Goal: Task Accomplishment & Management: Complete application form

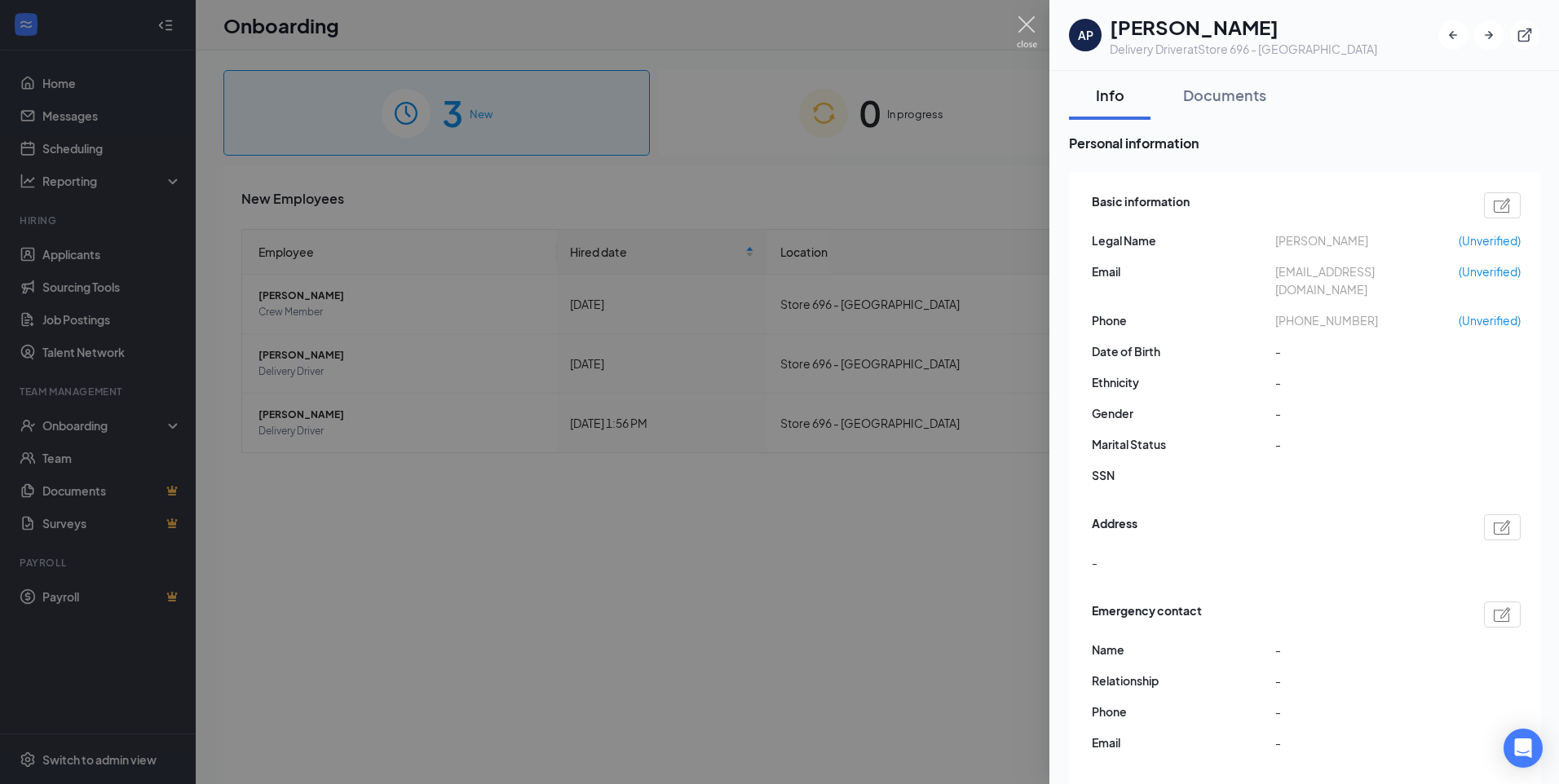
click at [1029, 19] on img at bounding box center [1027, 32] width 21 height 32
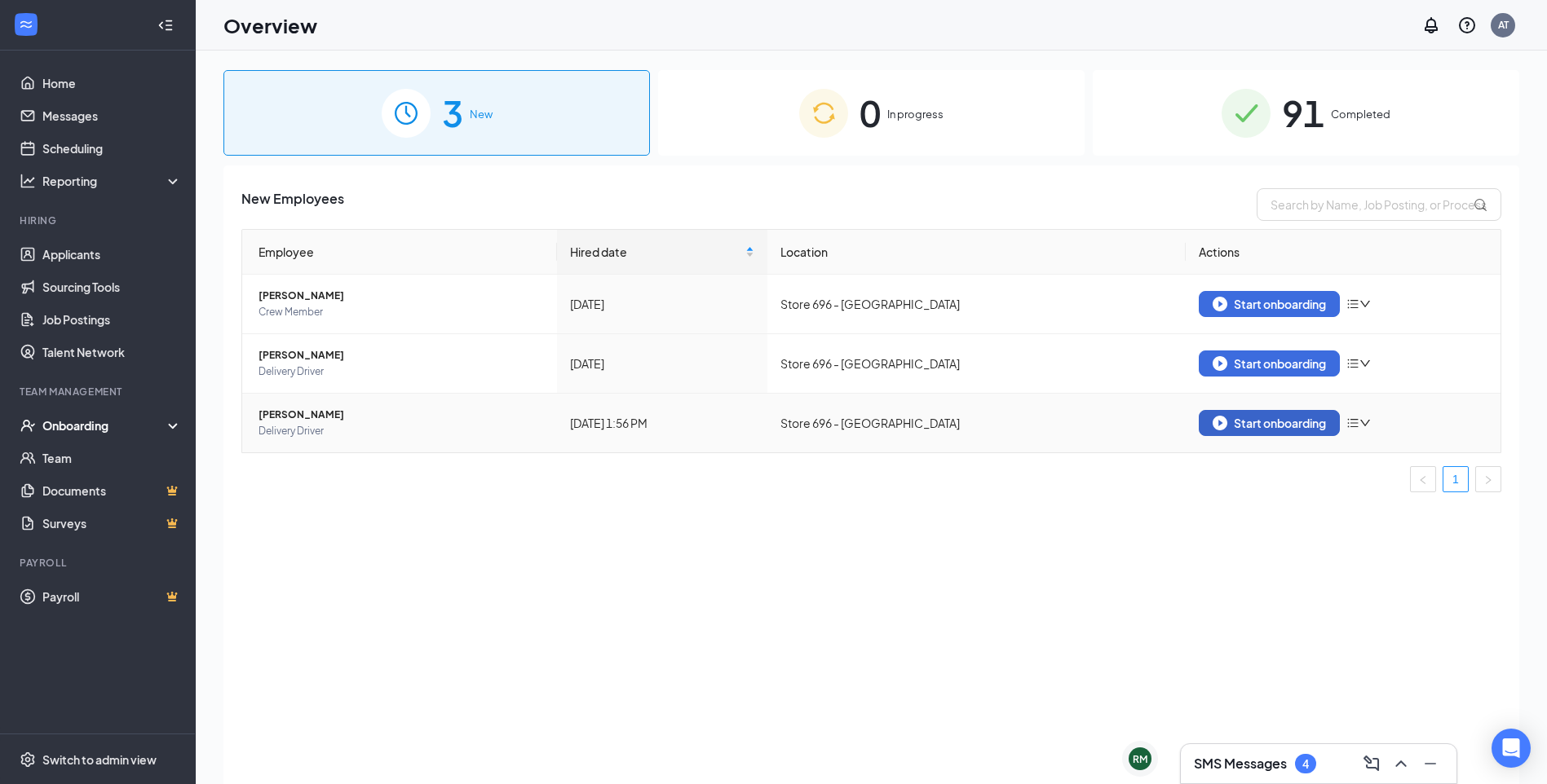
click at [1235, 419] on div "Start onboarding" at bounding box center [1270, 422] width 113 height 15
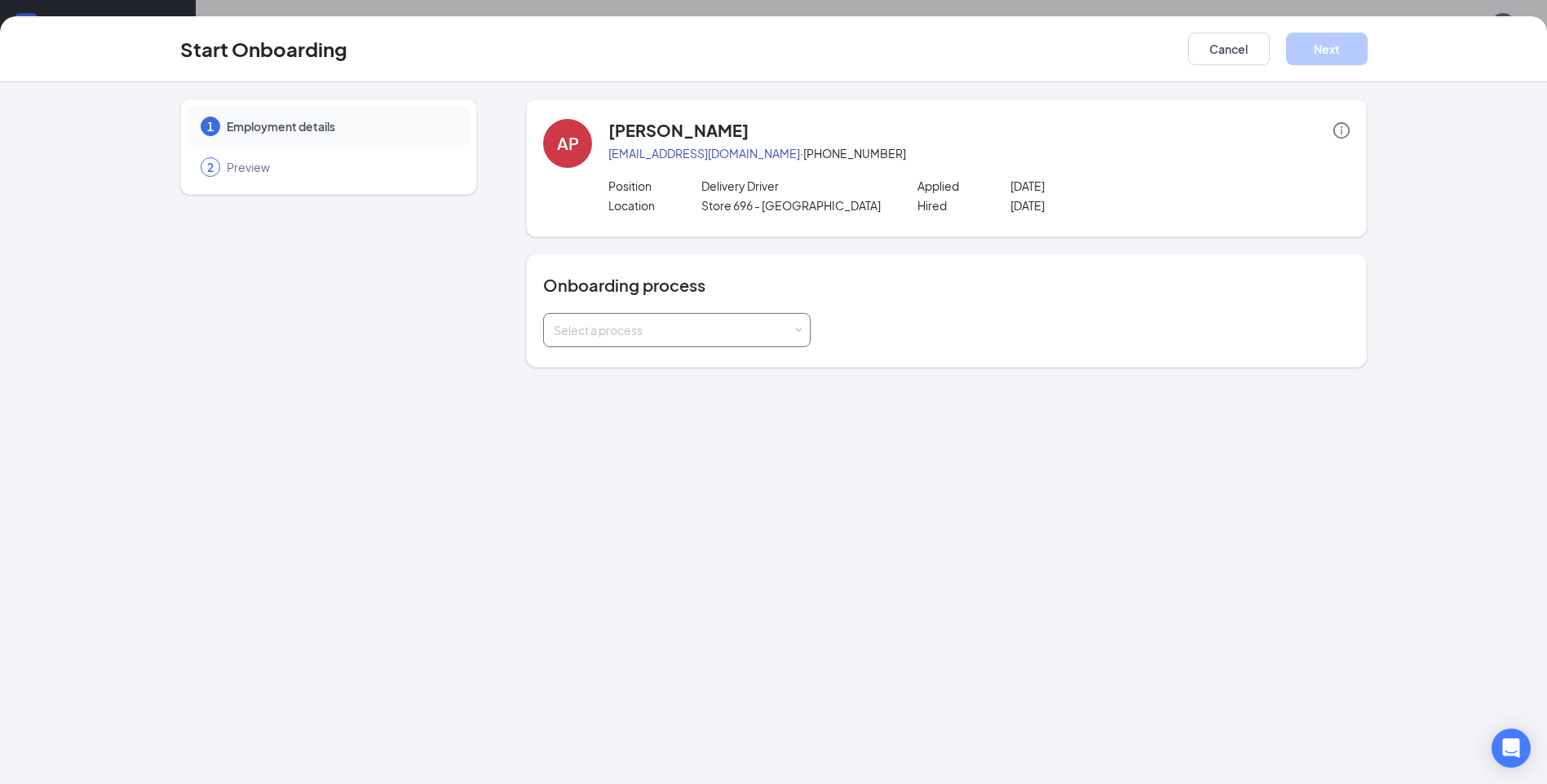
click at [802, 333] on div "Select a process" at bounding box center [676, 330] width 267 height 34
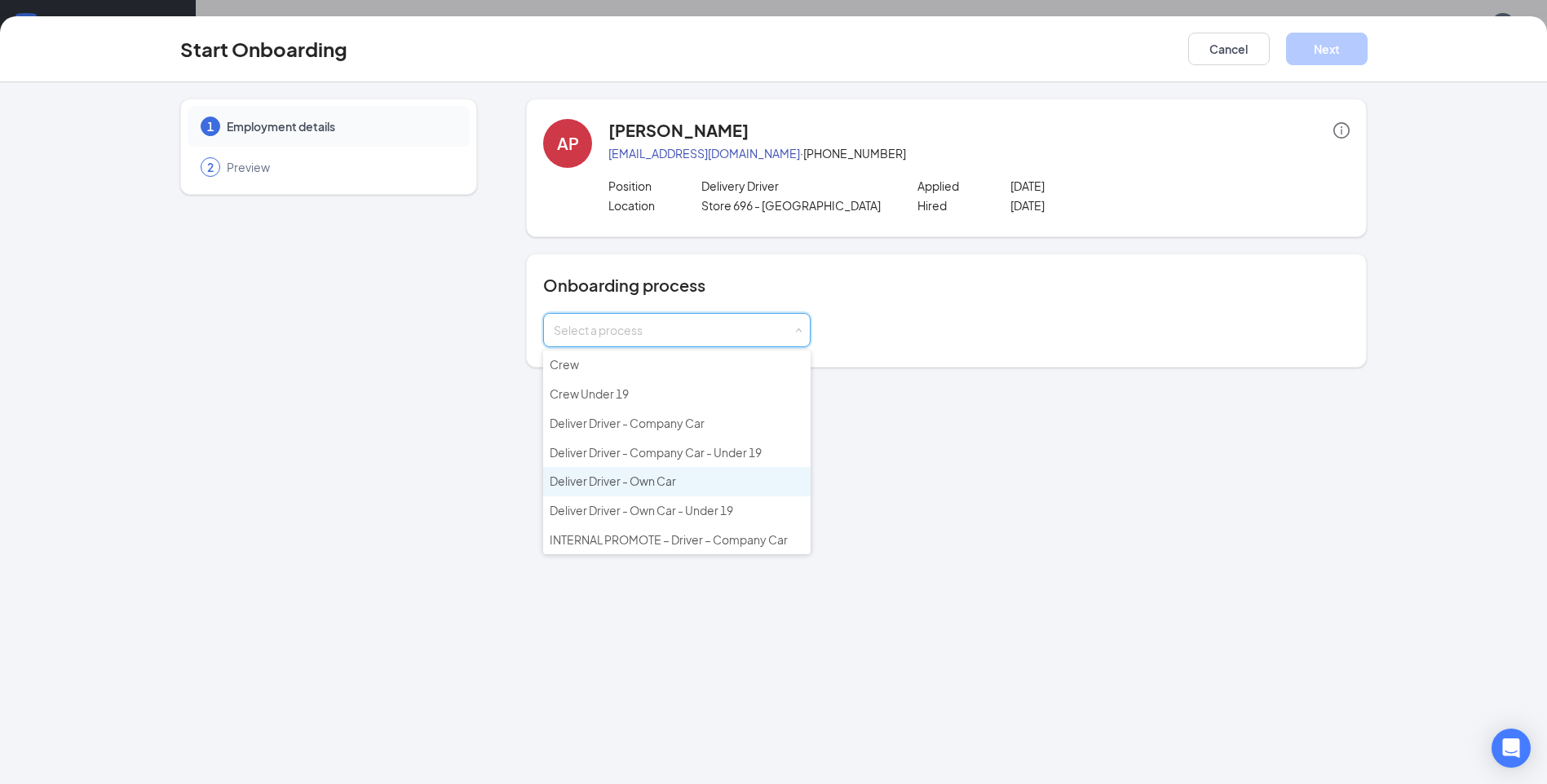
click at [646, 478] on span "Deliver Driver - Own Car" at bounding box center [612, 481] width 126 height 15
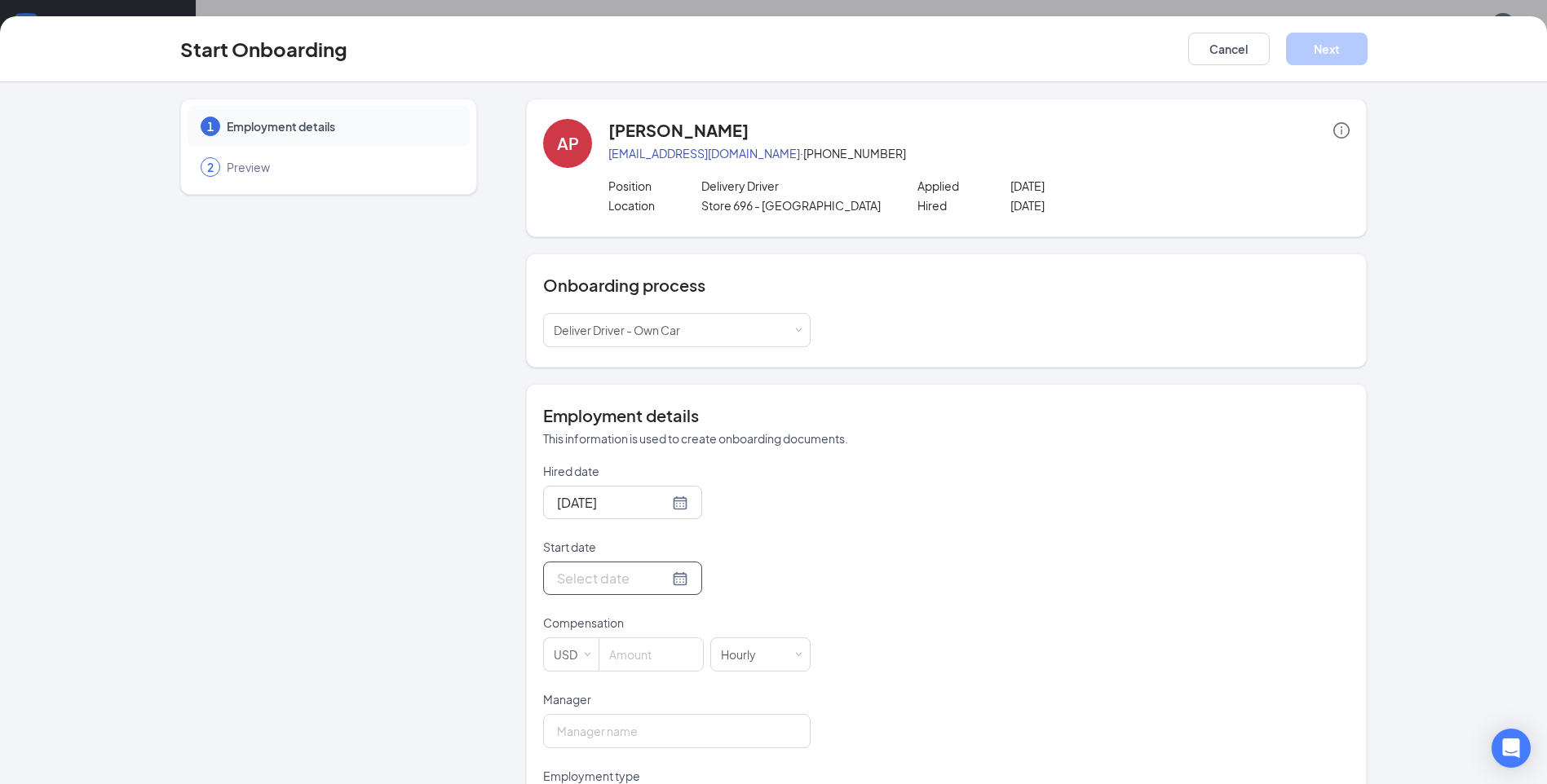
click at [664, 579] on div at bounding box center [622, 578] width 131 height 21
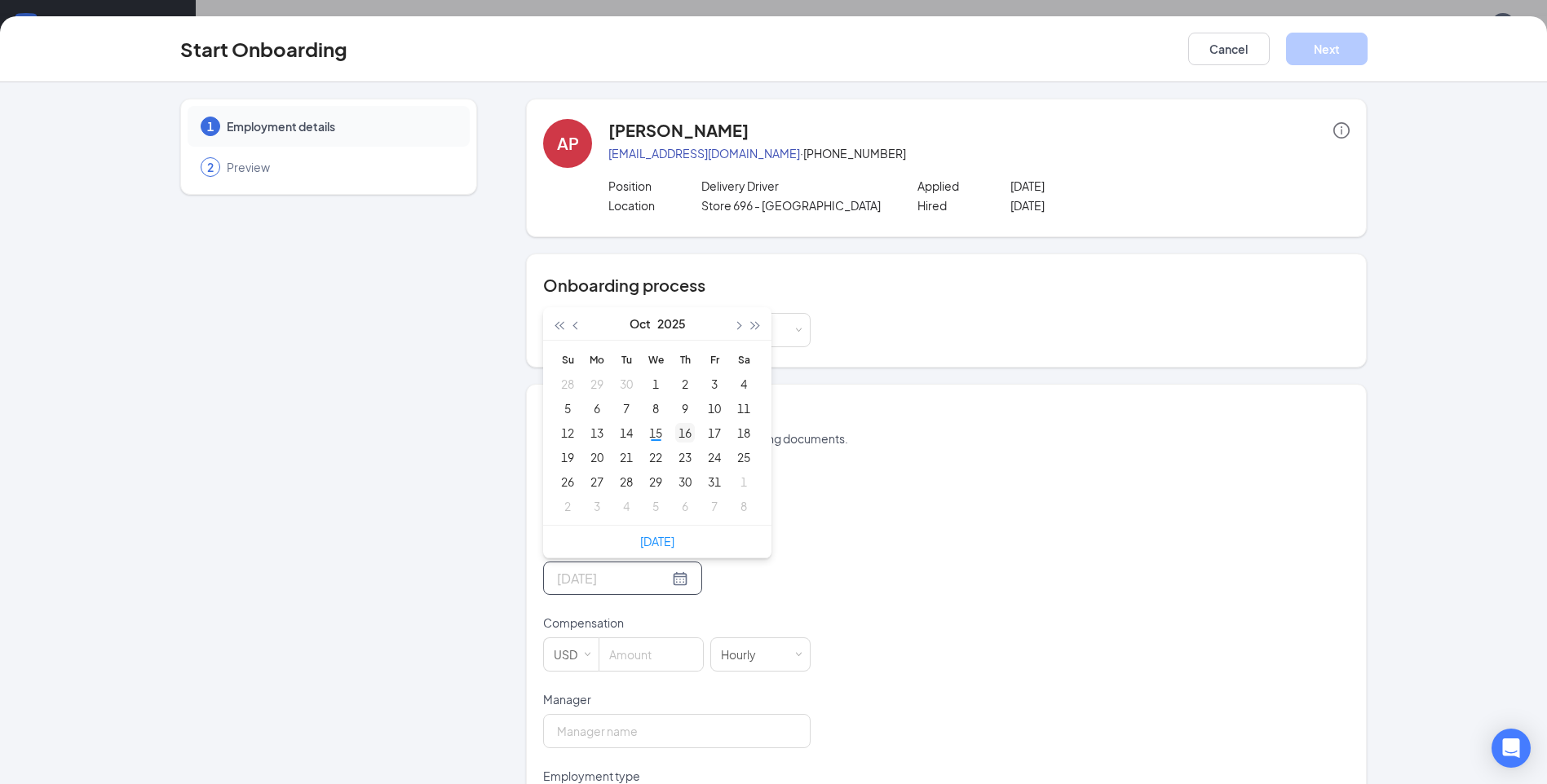
type input "[DATE]"
click at [680, 432] on div "16" at bounding box center [685, 433] width 20 height 20
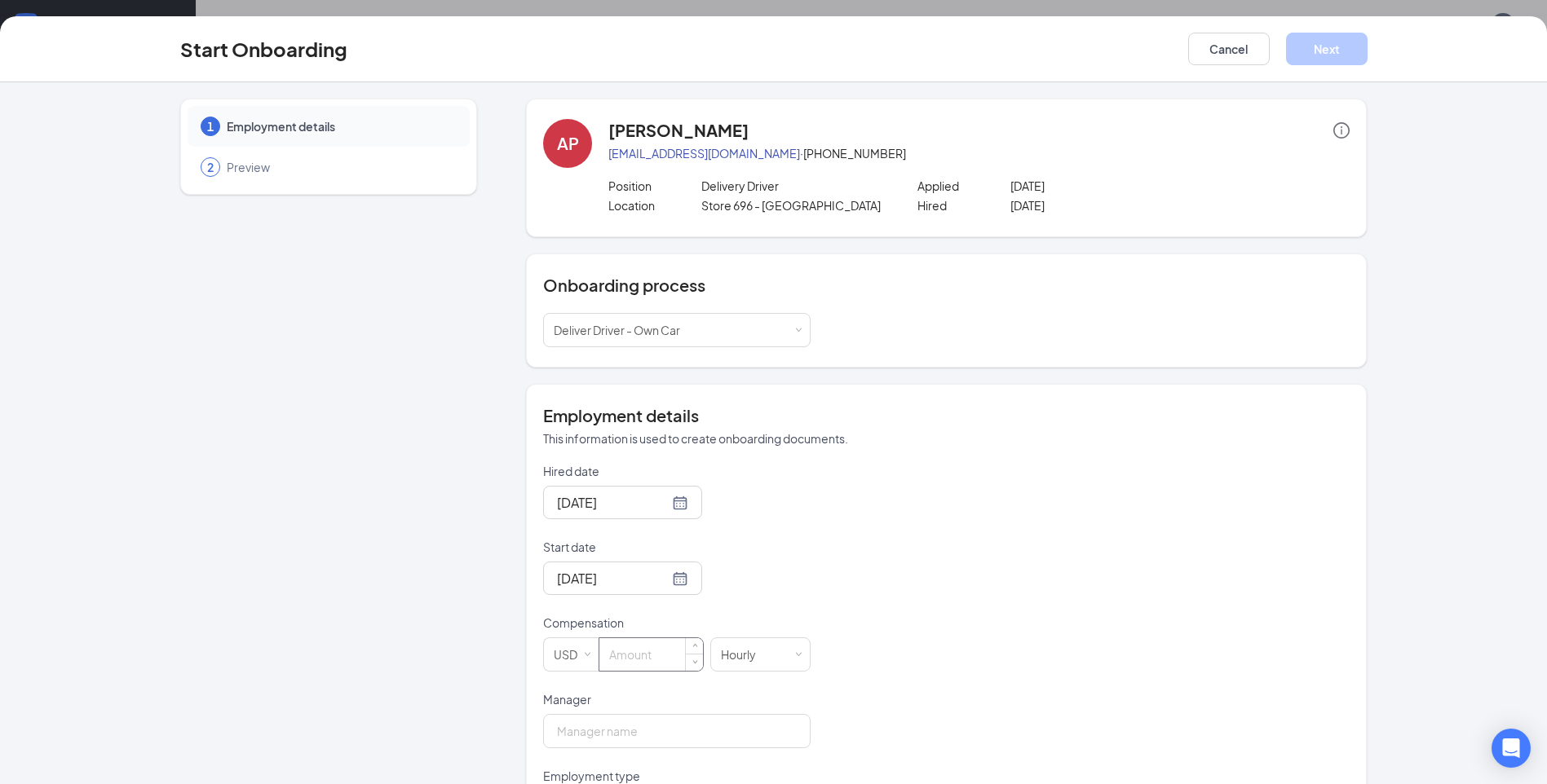
click at [631, 656] on input at bounding box center [651, 654] width 103 height 33
type input "9"
click at [619, 736] on input "Manager" at bounding box center [676, 731] width 267 height 34
type input "[PERSON_NAME]"
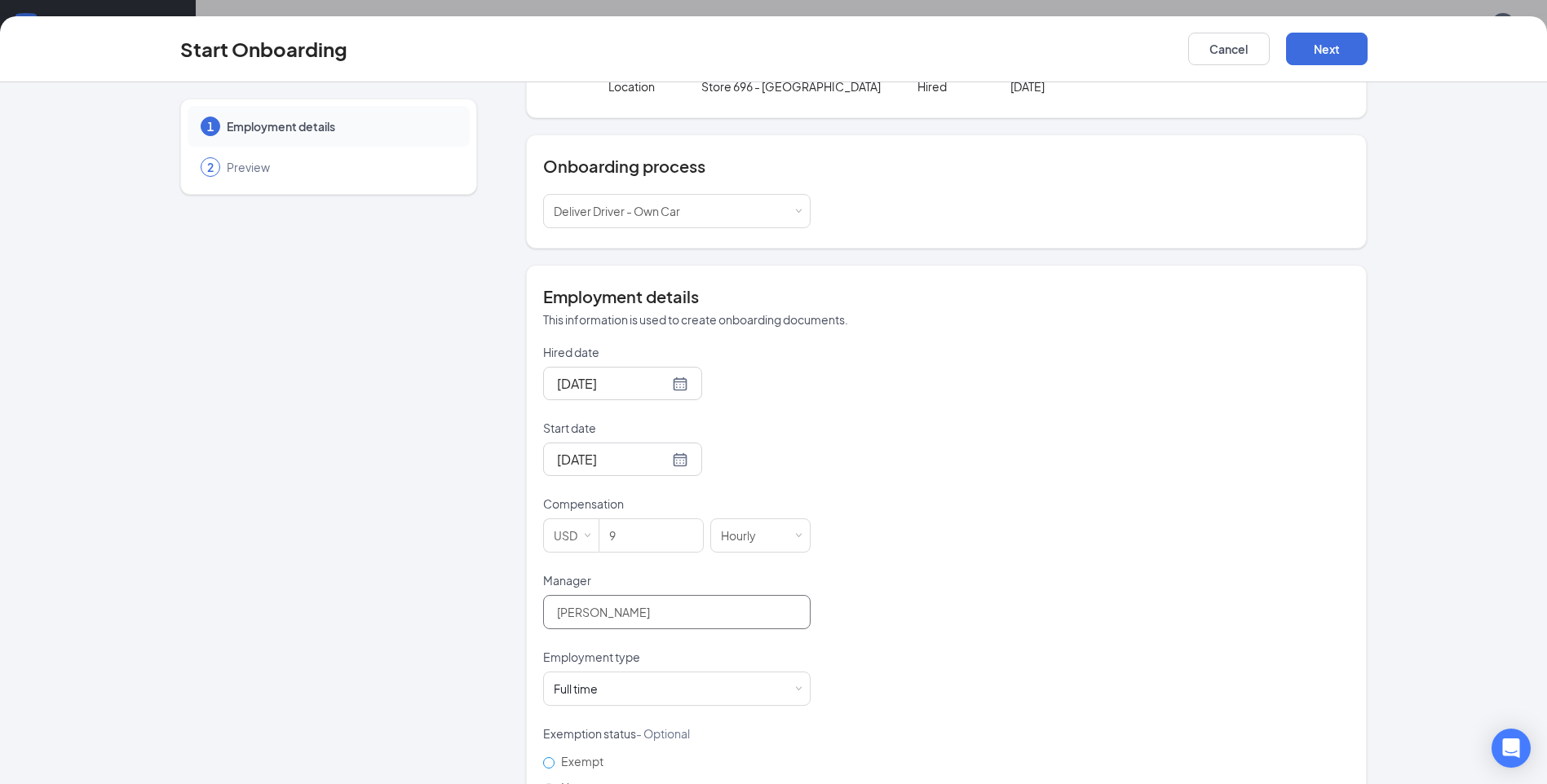
scroll to position [244, 0]
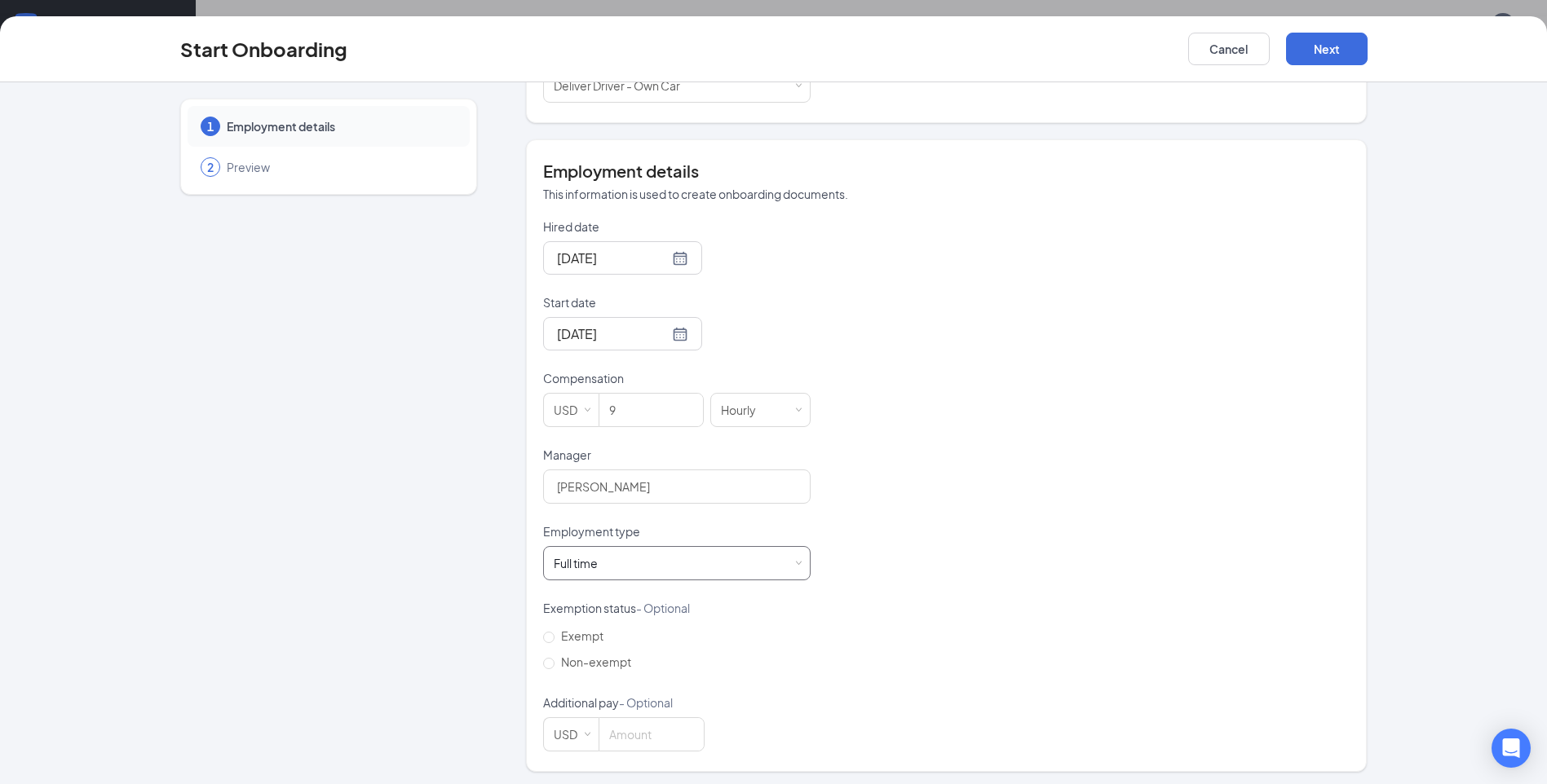
click at [795, 560] on span at bounding box center [798, 563] width 7 height 7
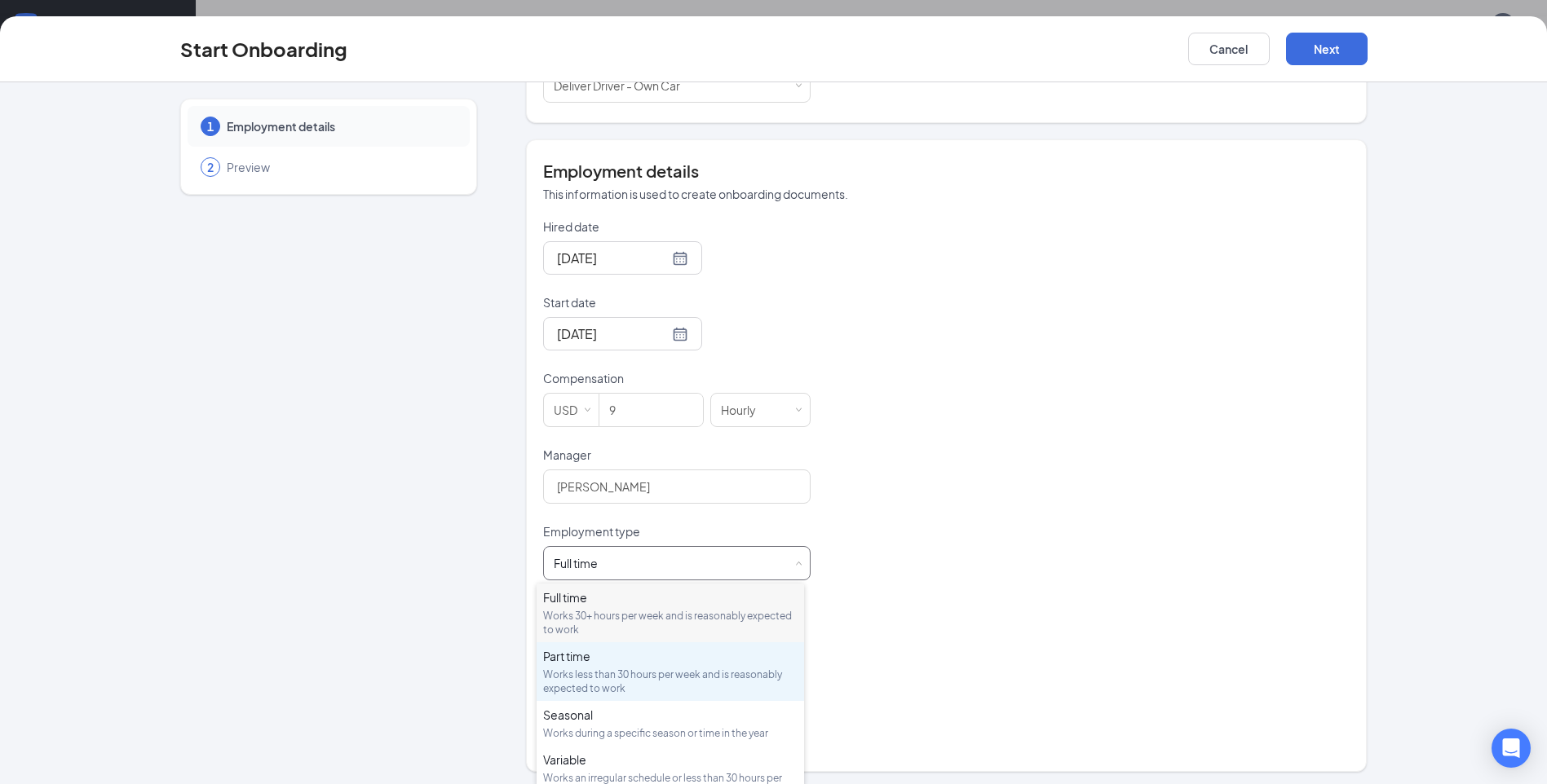
click at [618, 688] on div "Works less than 30 hours per week and is reasonably expected to work" at bounding box center [670, 682] width 255 height 28
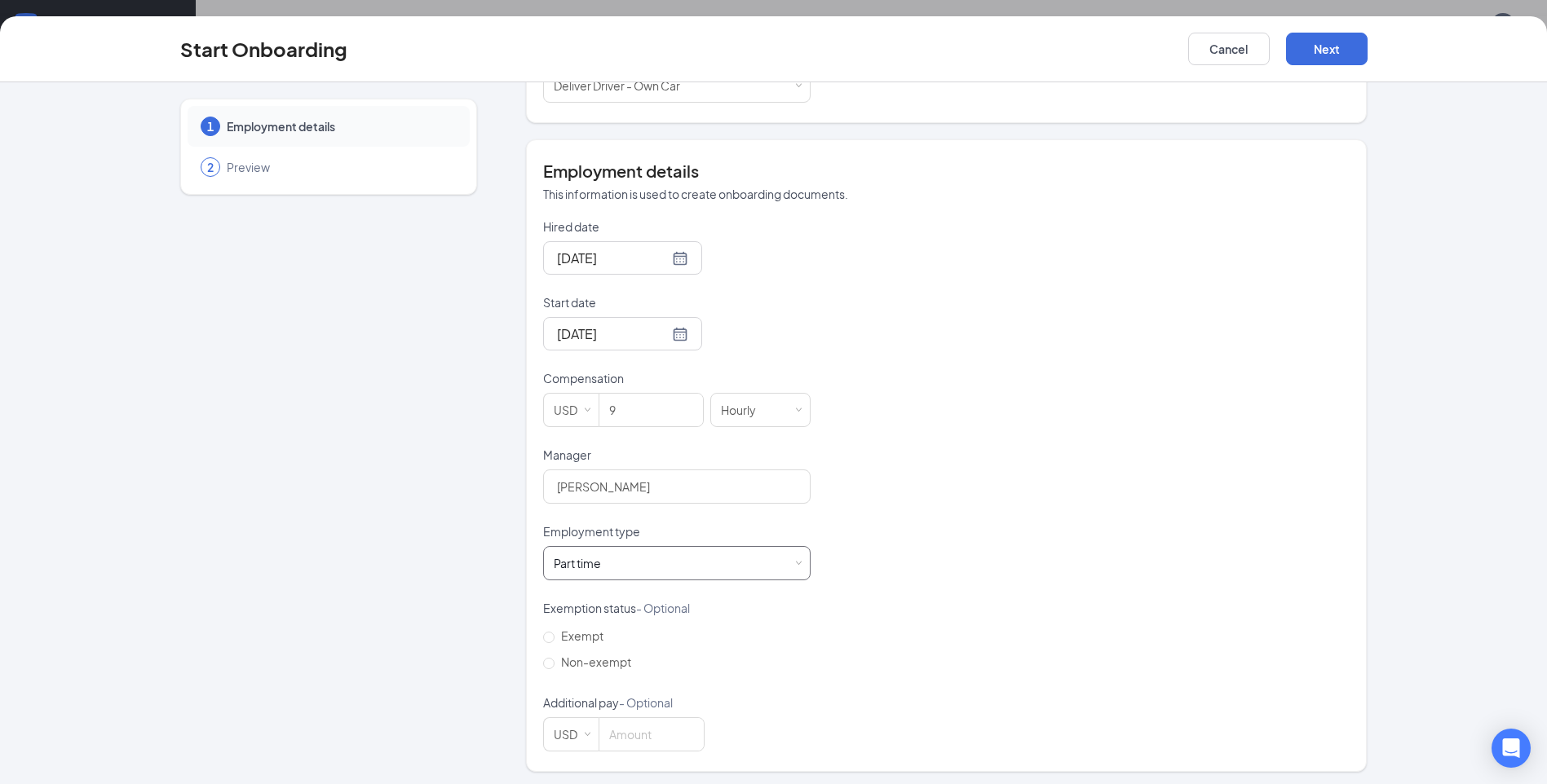
scroll to position [248, 0]
click at [1327, 59] on button "Next" at bounding box center [1327, 49] width 82 height 33
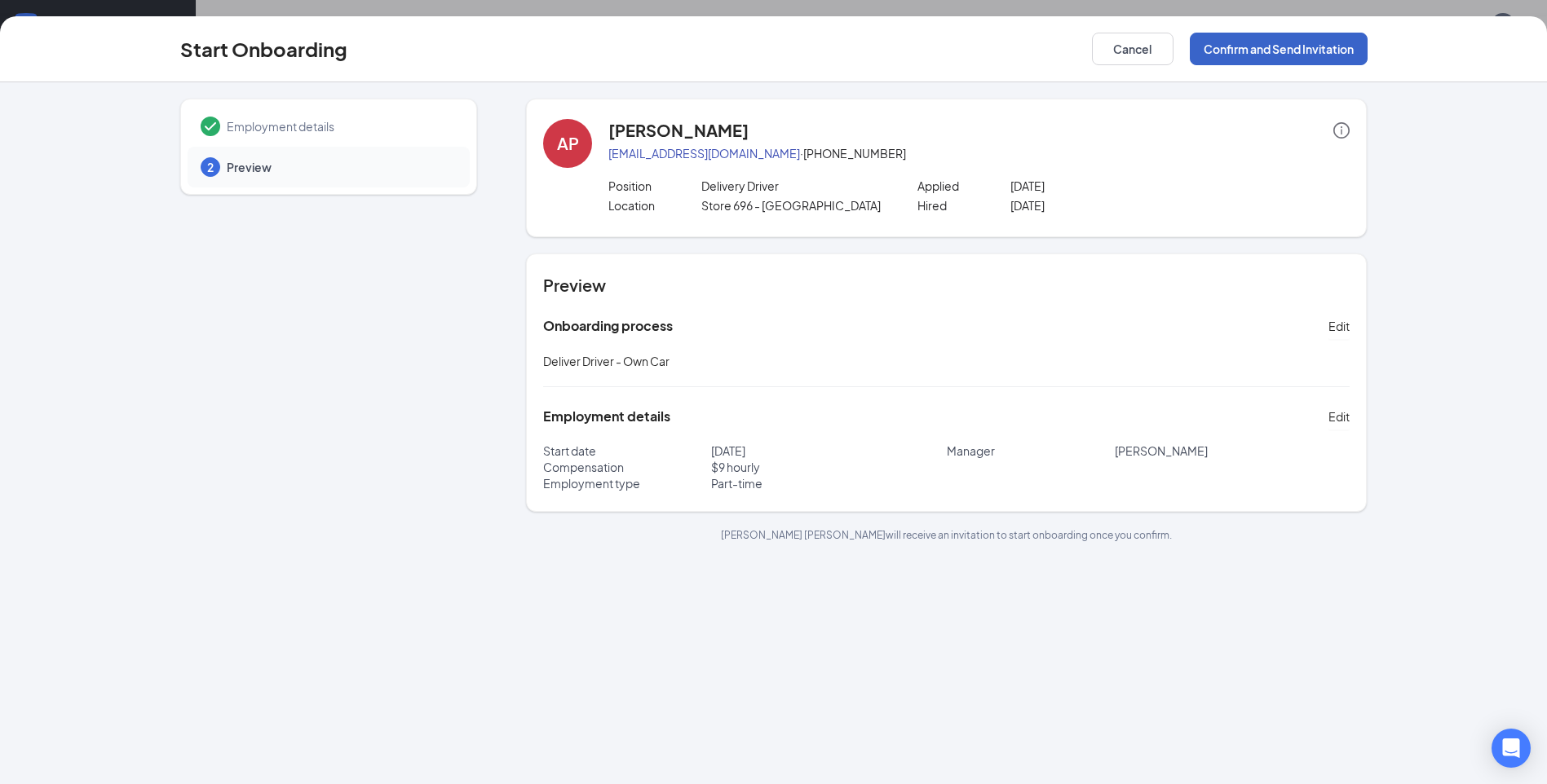
click at [1260, 45] on button "Confirm and Send Invitation" at bounding box center [1279, 49] width 178 height 33
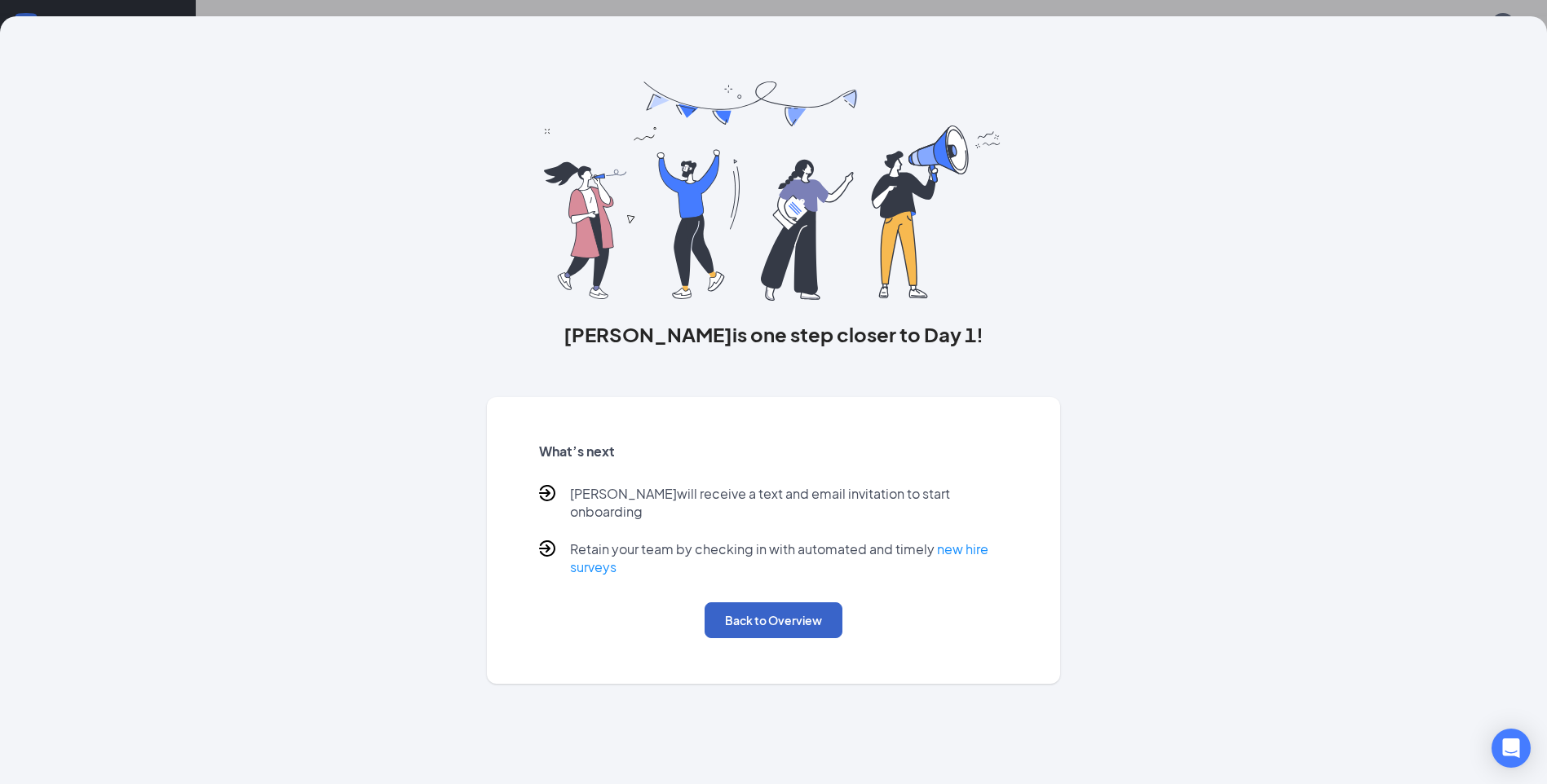
click at [772, 604] on button "Back to Overview" at bounding box center [774, 620] width 138 height 36
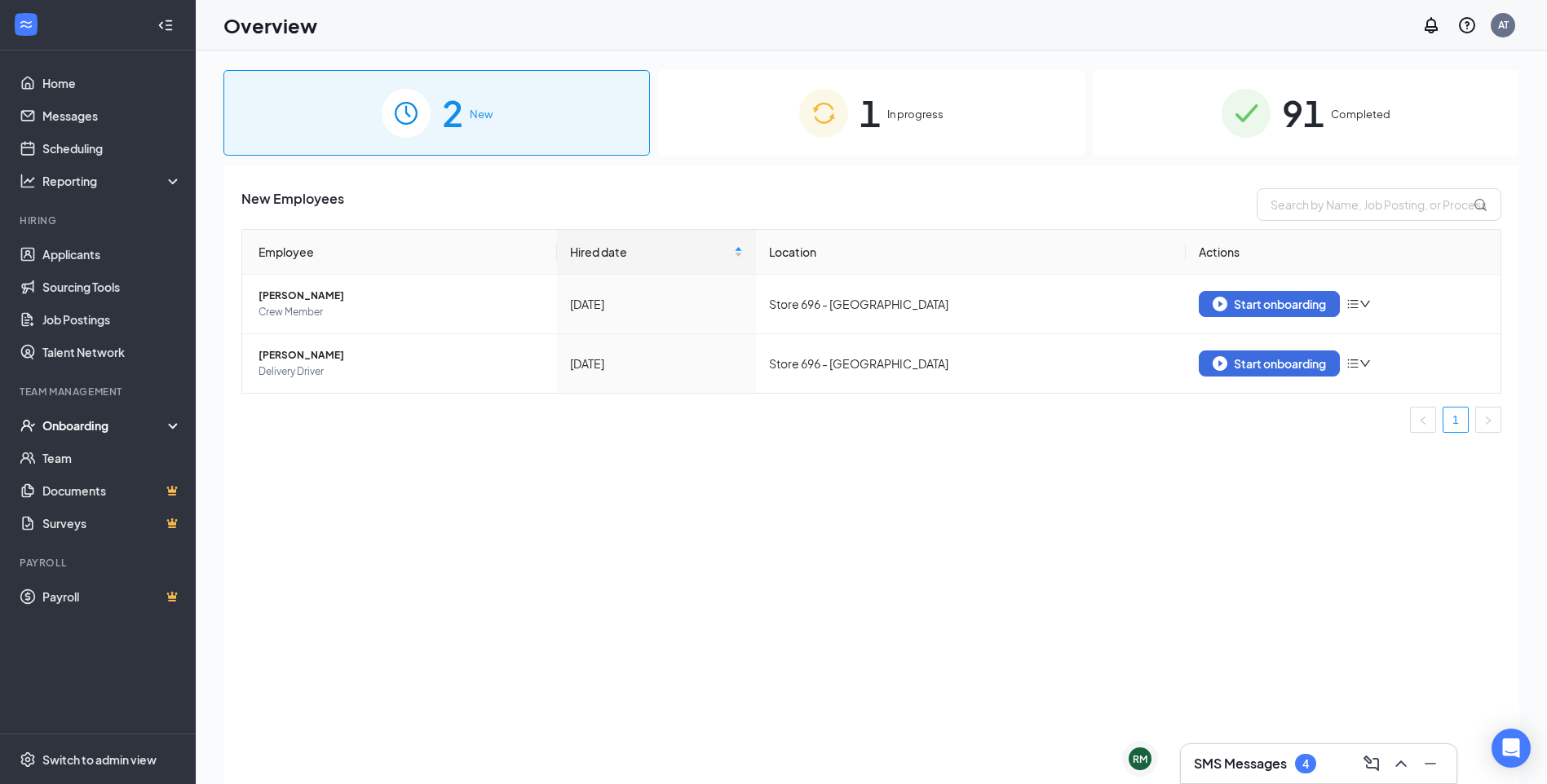
click at [1254, 766] on h3 "SMS Messages" at bounding box center [1241, 764] width 93 height 18
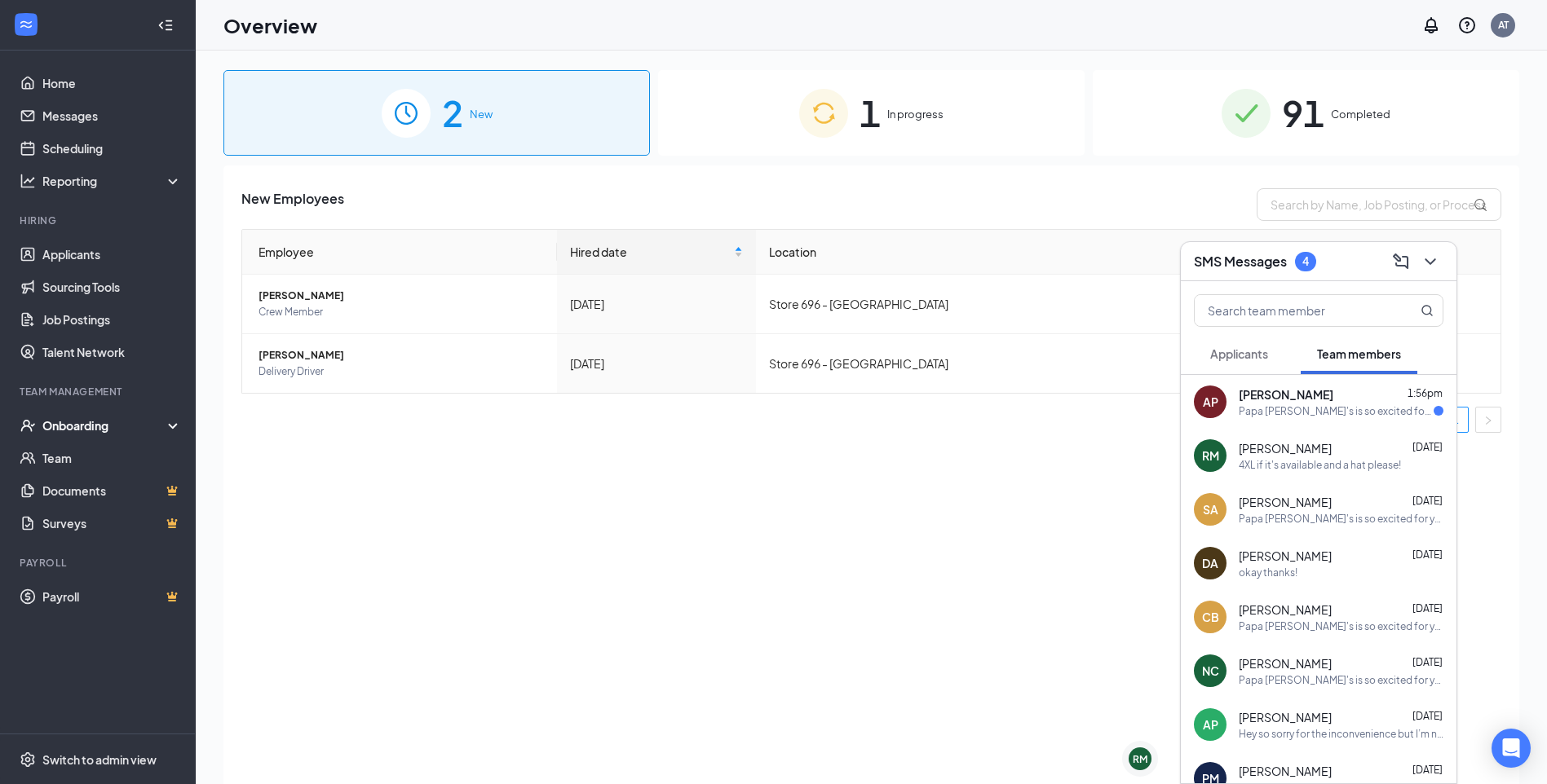
click at [1294, 465] on div "4XL if it's available and a hat please!" at bounding box center [1319, 465] width 162 height 14
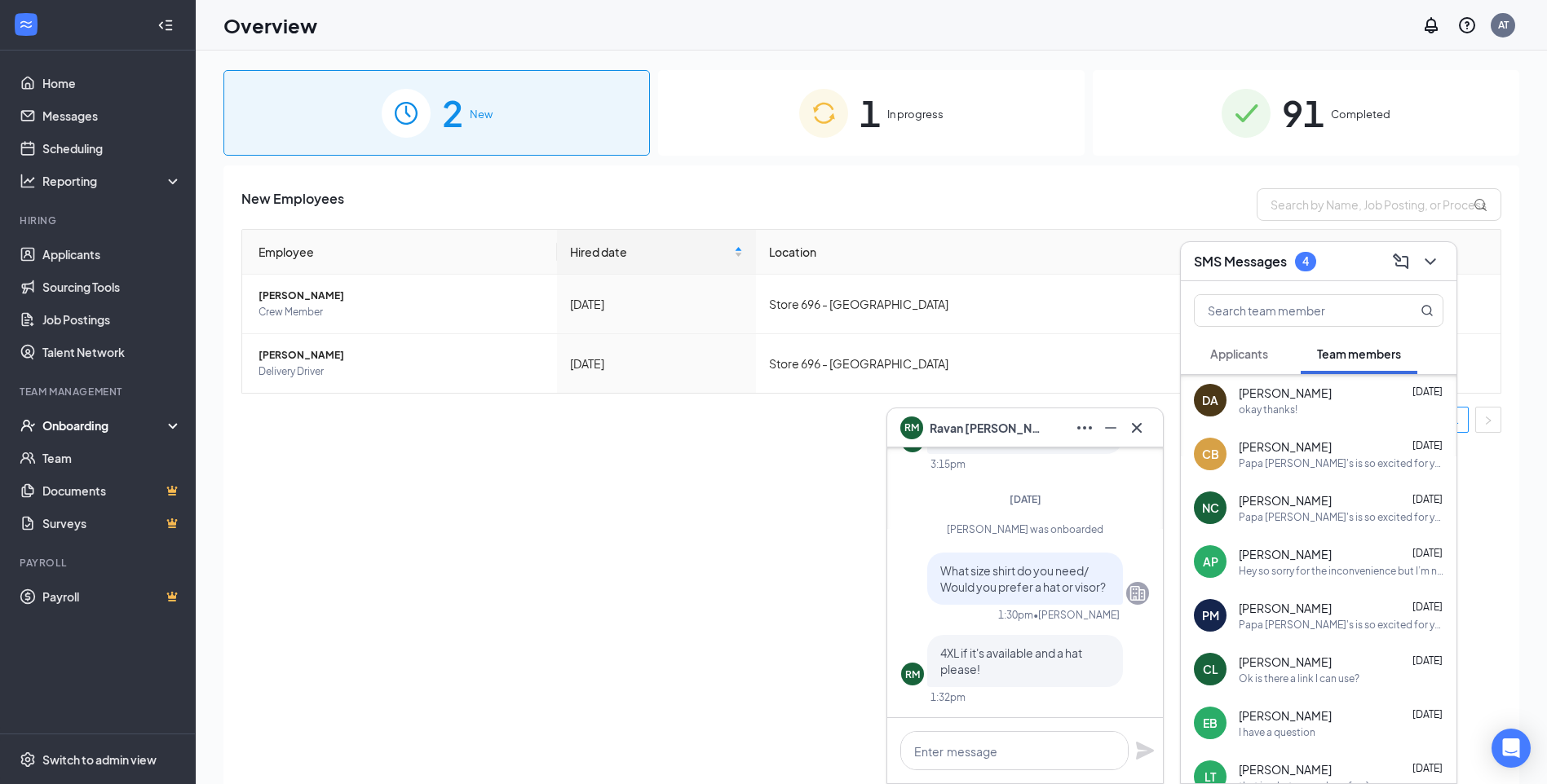
click at [744, 704] on div "New Employees Employee Hired date Location Actions [PERSON_NAME] Crew Member [D…" at bounding box center [871, 496] width 1295 height 660
click at [1130, 423] on icon "Cross" at bounding box center [1137, 428] width 20 height 20
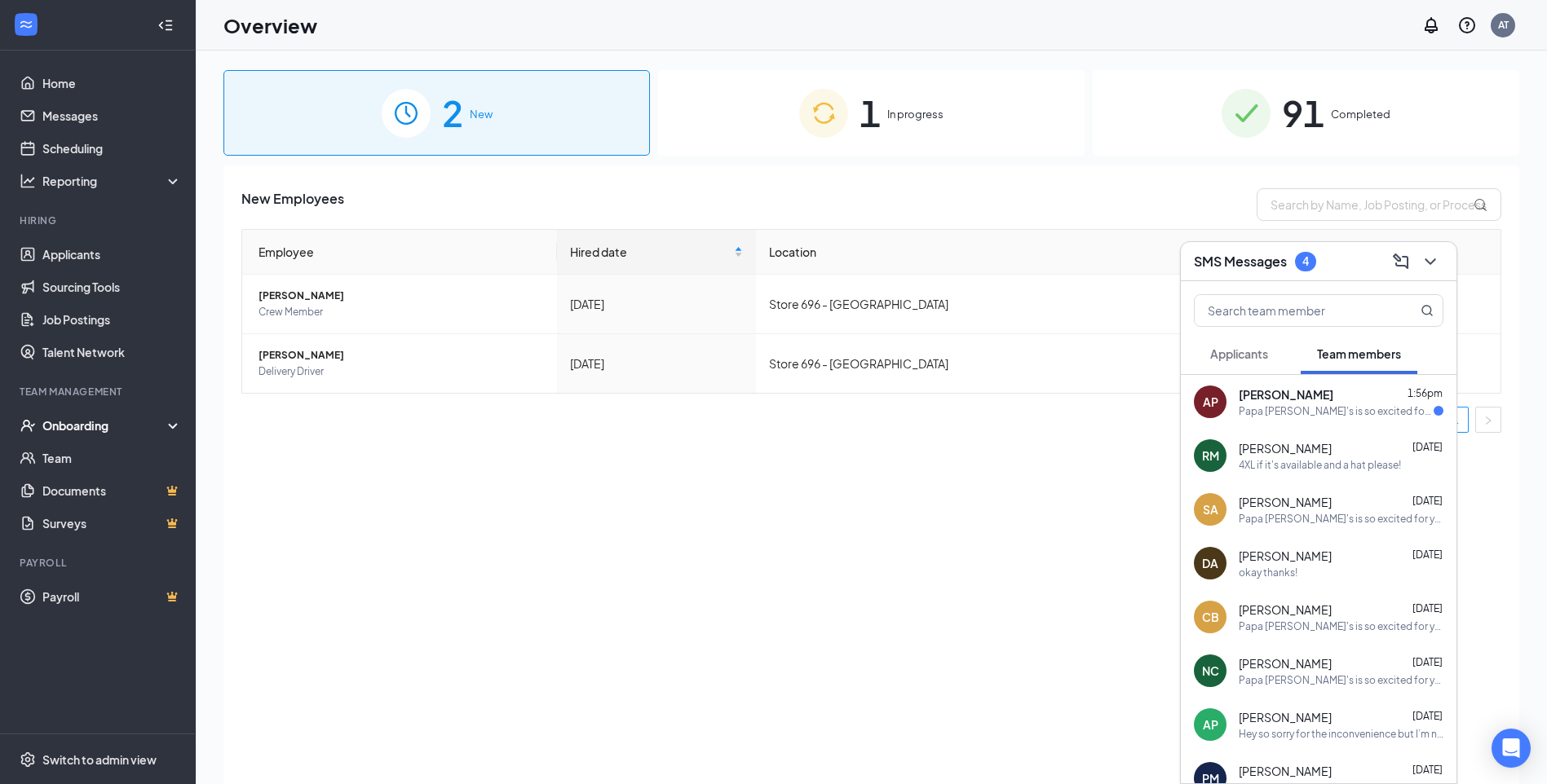
click at [1222, 357] on span "Applicants" at bounding box center [1239, 354] width 58 height 15
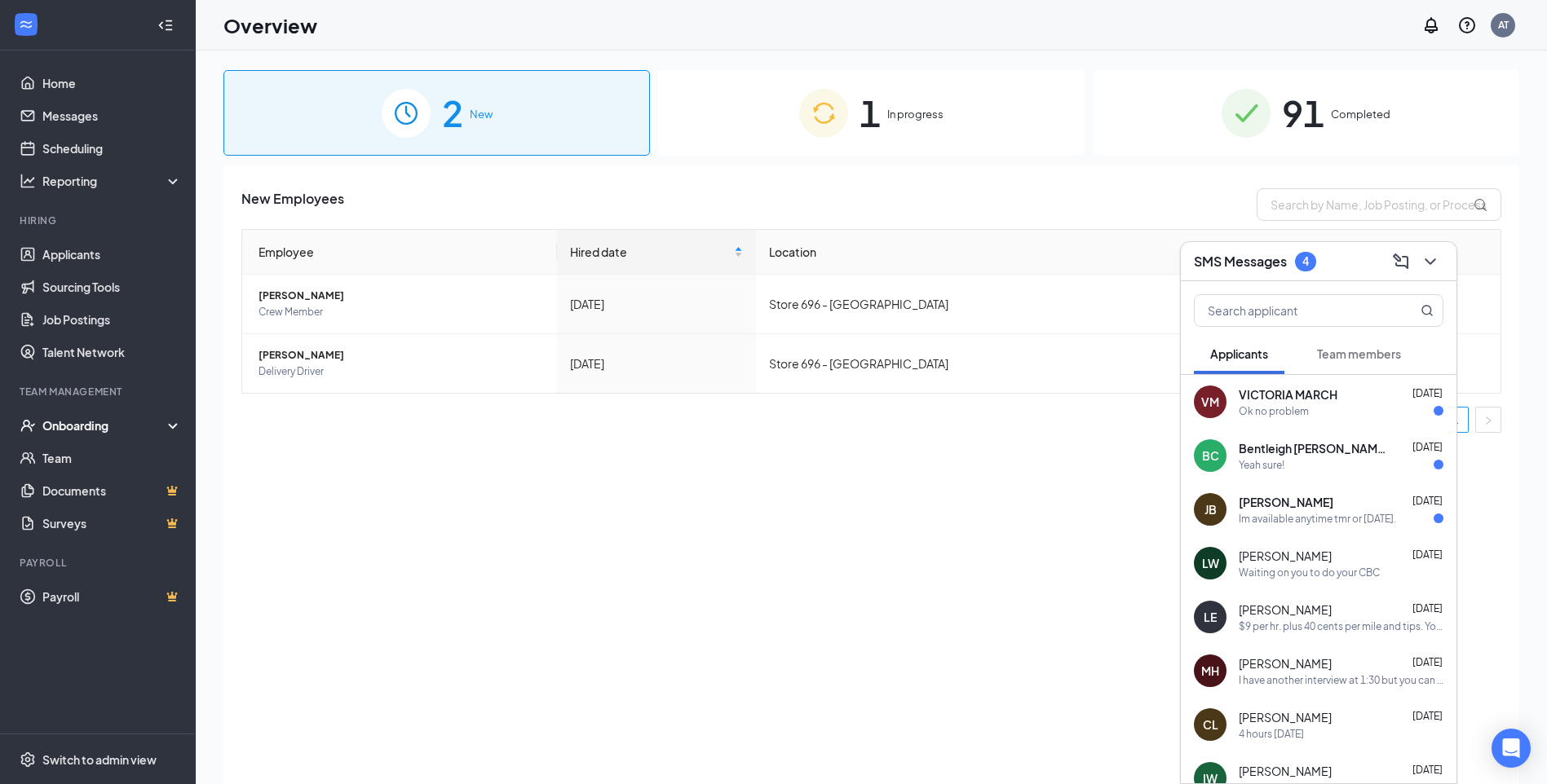
click at [1266, 404] on div "Ok no problem" at bounding box center [1274, 411] width 71 height 14
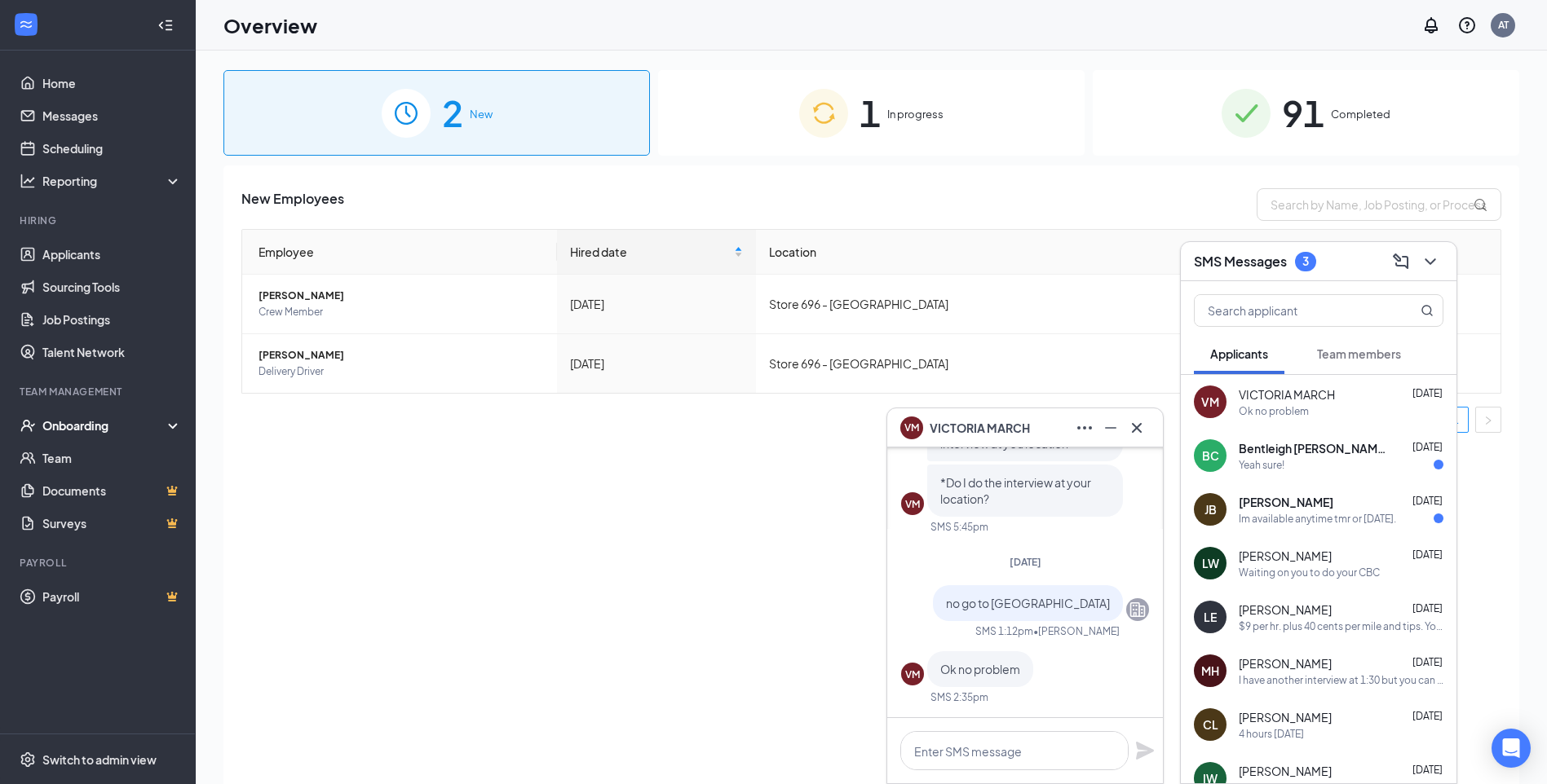
click at [1246, 442] on span "Bentleigh [PERSON_NAME]" at bounding box center [1312, 448] width 147 height 16
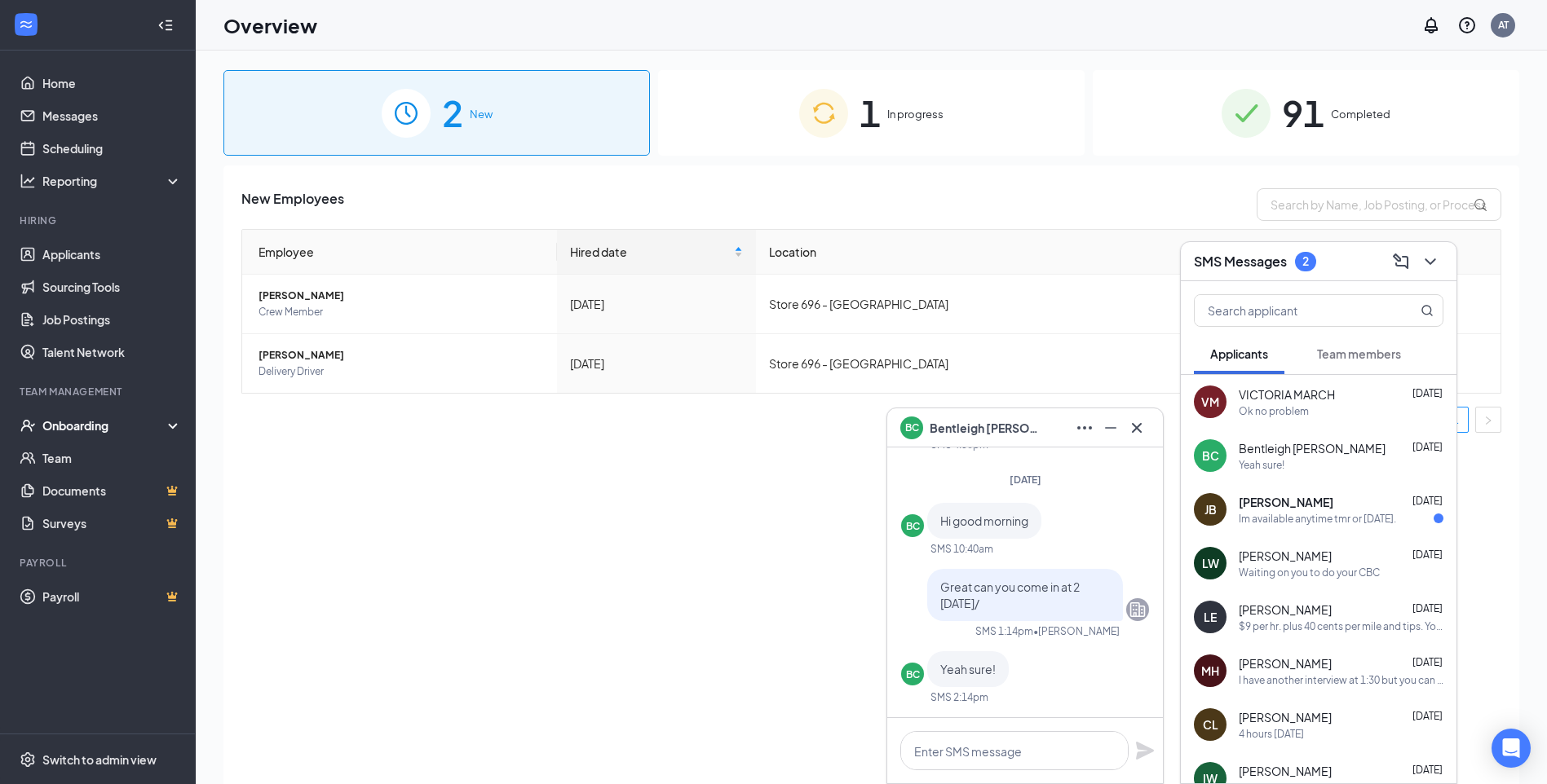
click at [1257, 508] on span "[PERSON_NAME]" at bounding box center [1286, 502] width 94 height 16
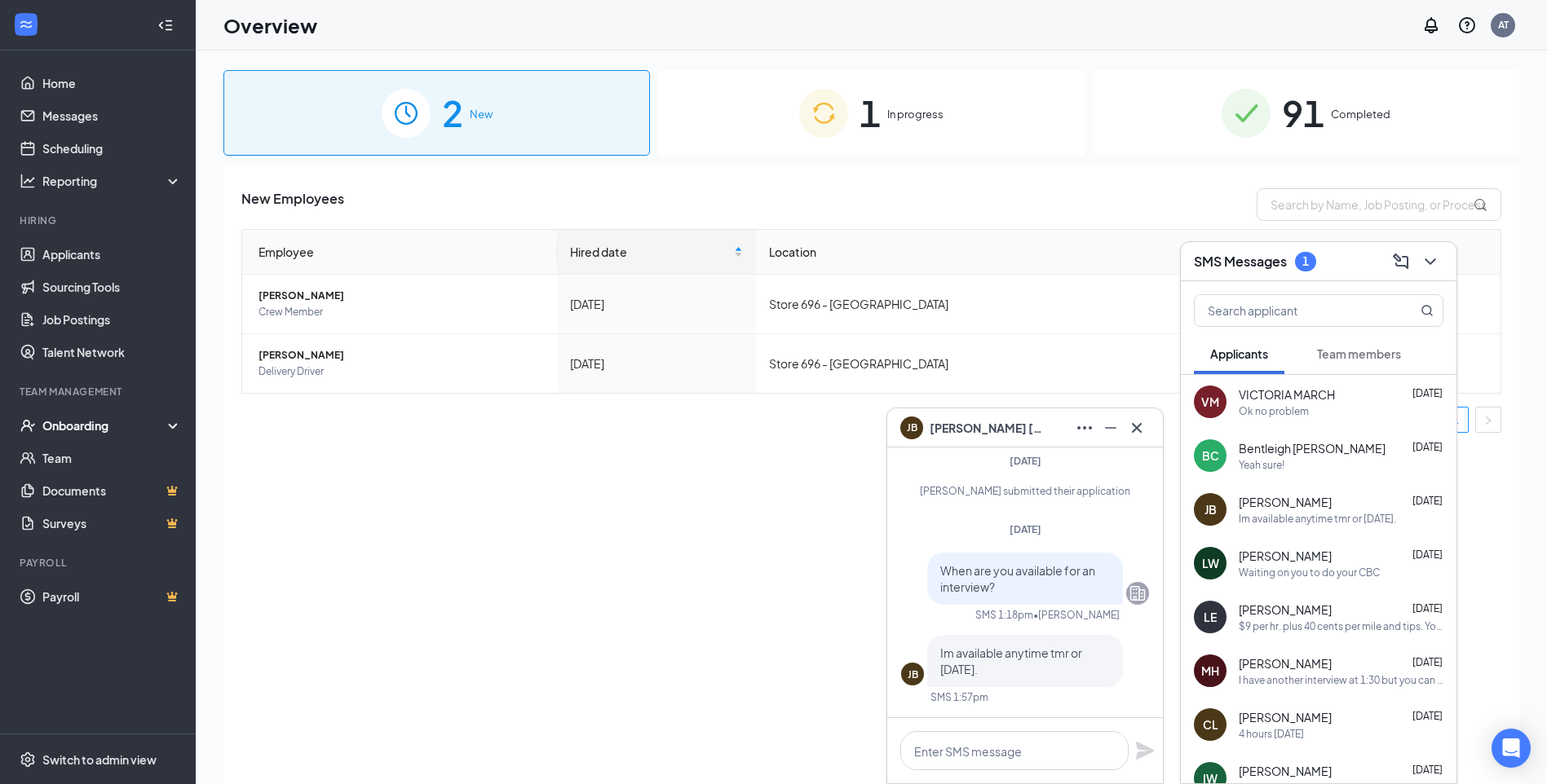
click at [1008, 83] on div "1 In progress" at bounding box center [871, 113] width 427 height 85
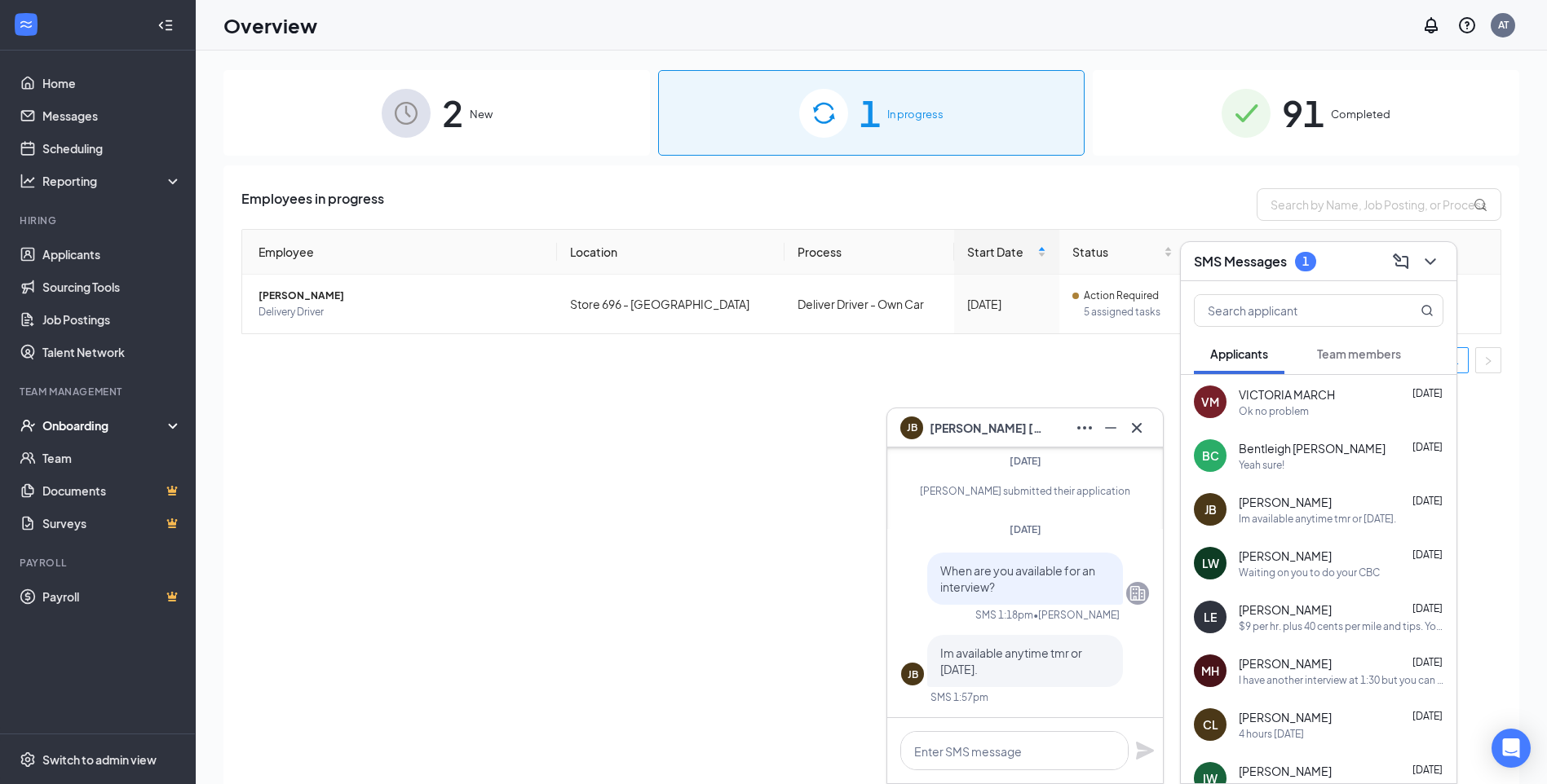
click at [1021, 105] on div "1 In progress" at bounding box center [871, 113] width 427 height 85
click at [1432, 263] on icon "ChevronDown" at bounding box center [1431, 261] width 20 height 20
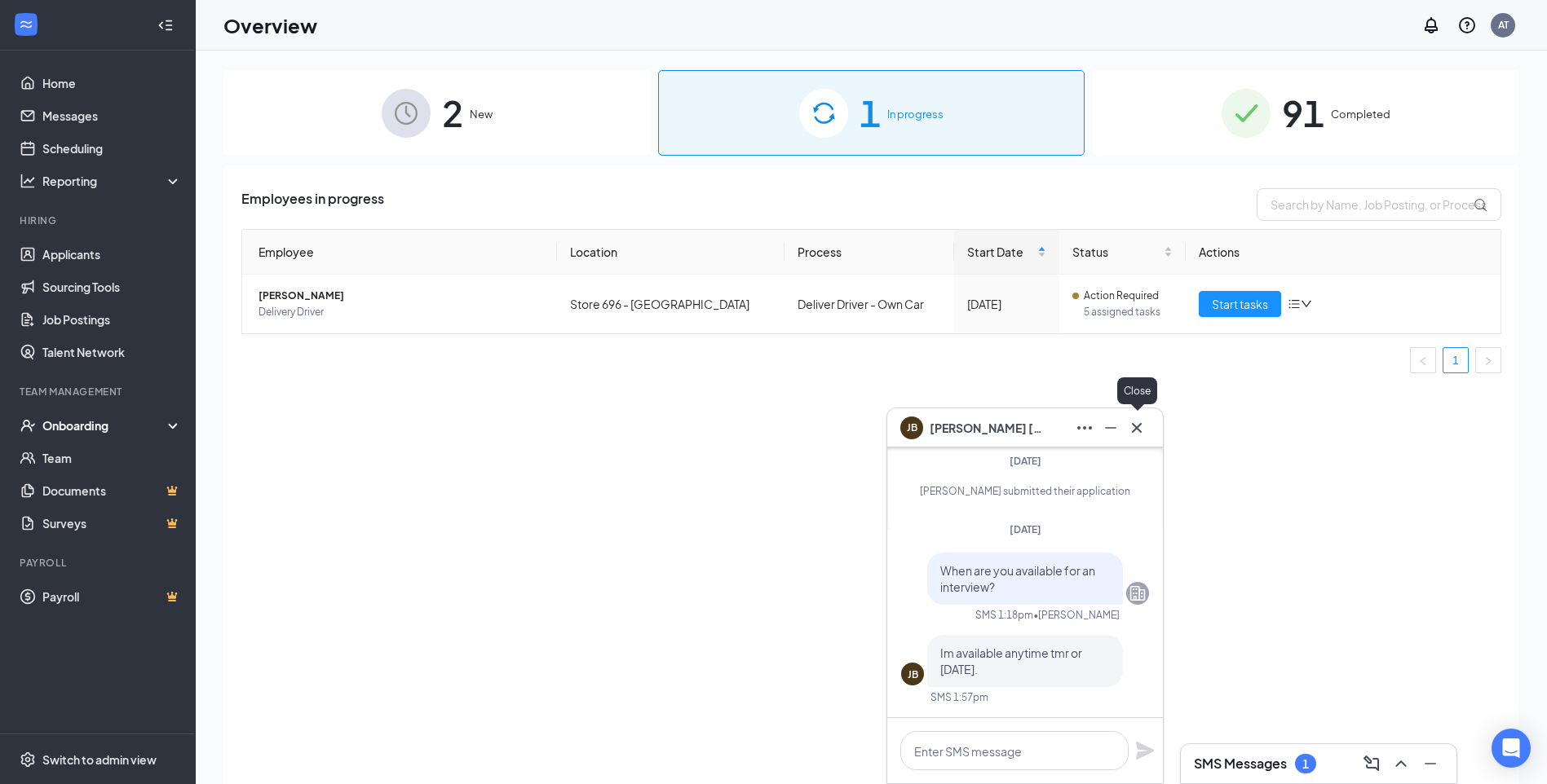
click at [1132, 429] on icon "Cross" at bounding box center [1137, 428] width 20 height 20
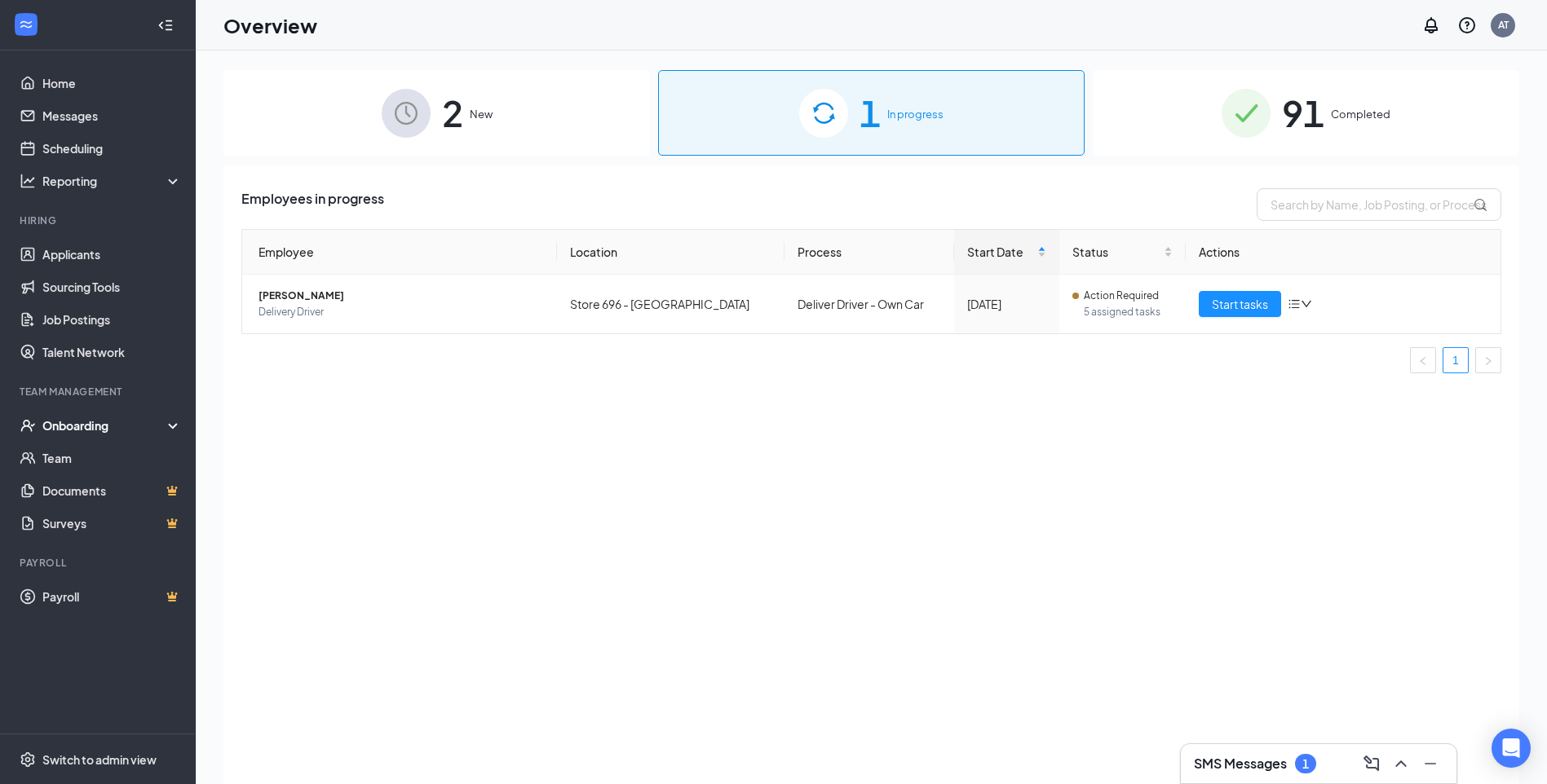
drag, startPoint x: 1250, startPoint y: 758, endPoint x: 1248, endPoint y: 769, distance: 11.2
click at [1248, 769] on h3 "SMS Messages" at bounding box center [1241, 764] width 93 height 18
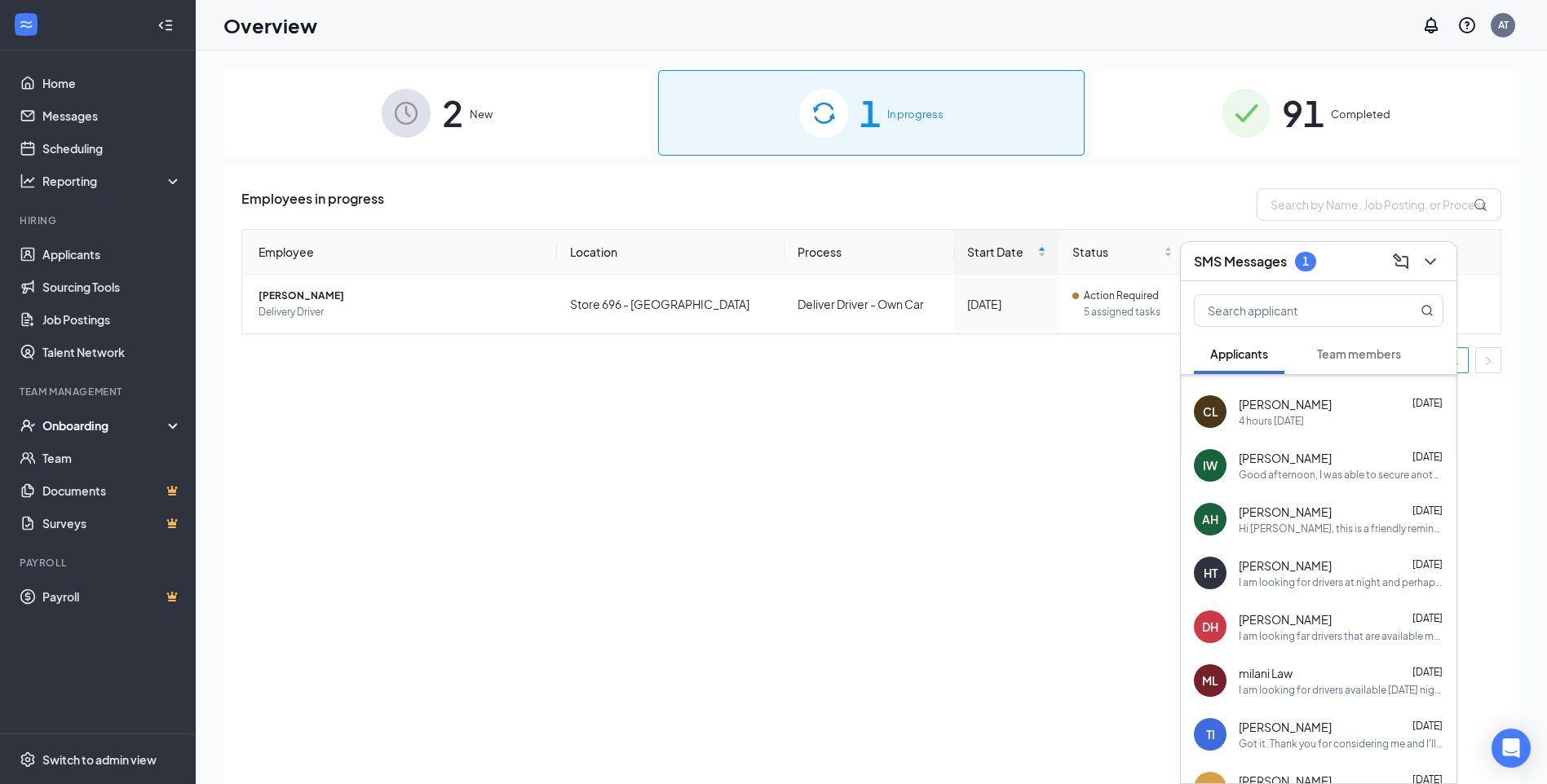
scroll to position [126, 0]
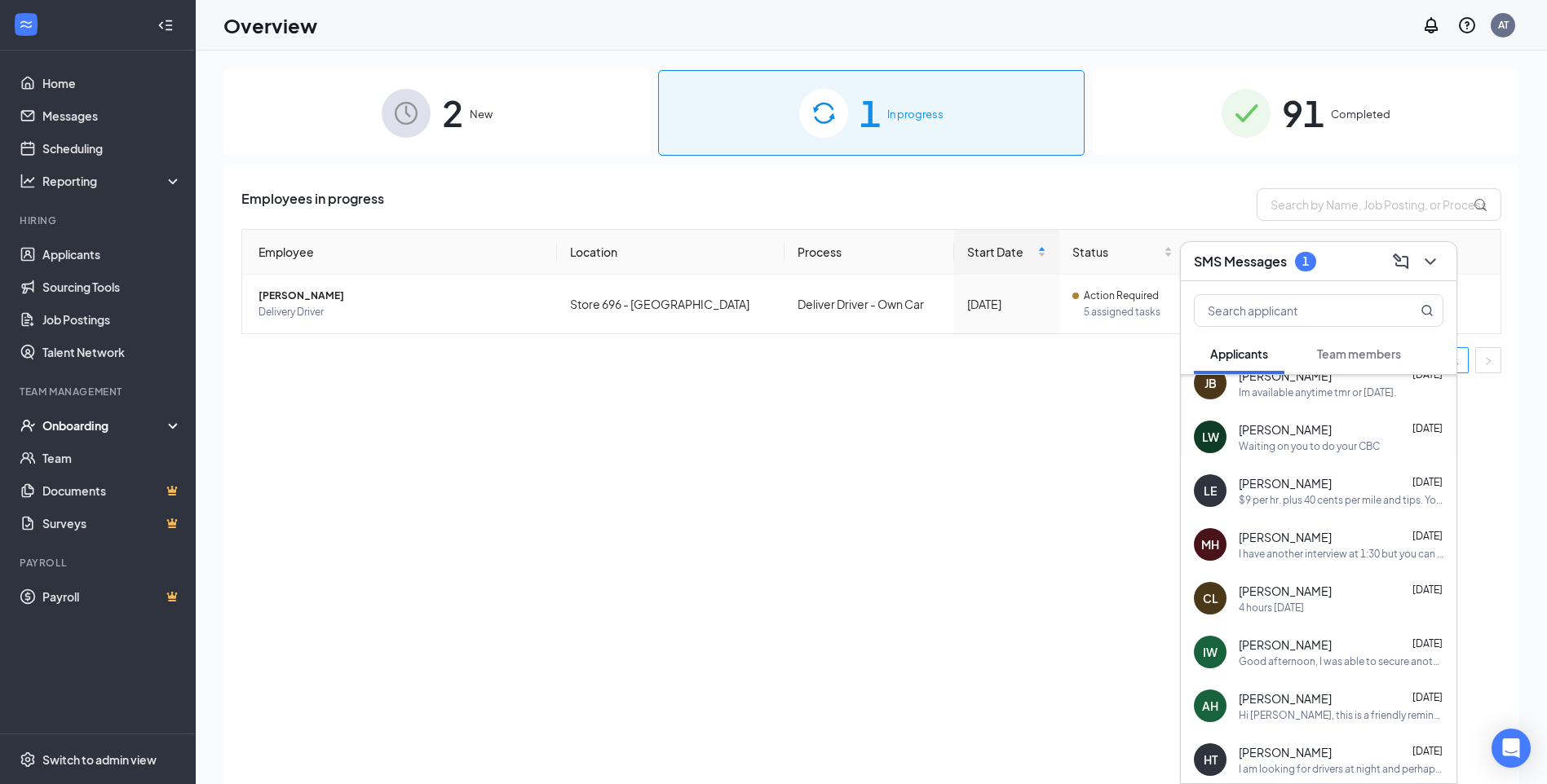
click at [1349, 367] on button "Team members" at bounding box center [1358, 354] width 116 height 41
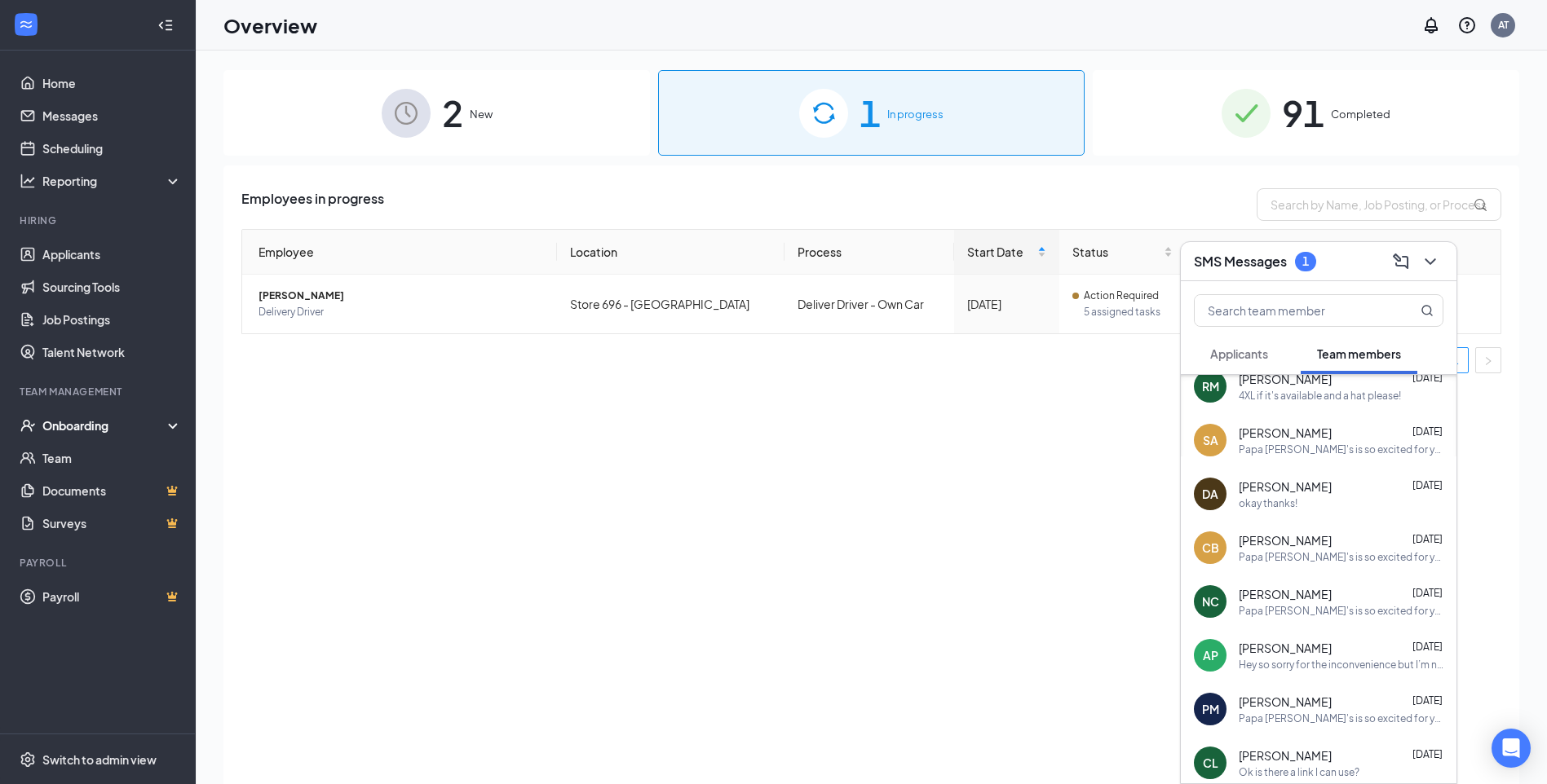
scroll to position [0, 0]
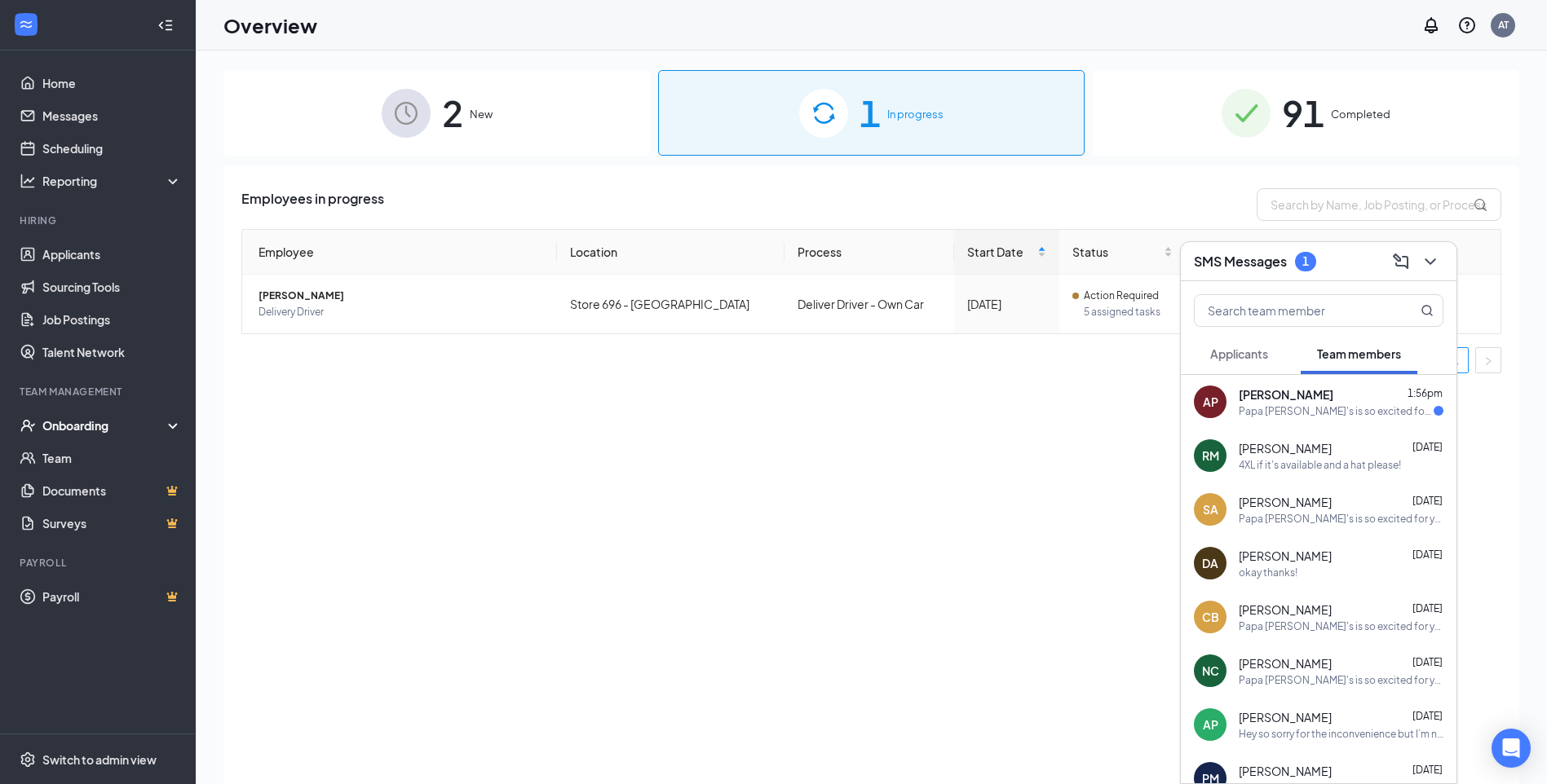
click at [1375, 419] on div "AP [PERSON_NAME] 1:56pm Papa [PERSON_NAME]'s is so excited for you to join our …" at bounding box center [1318, 401] width 275 height 54
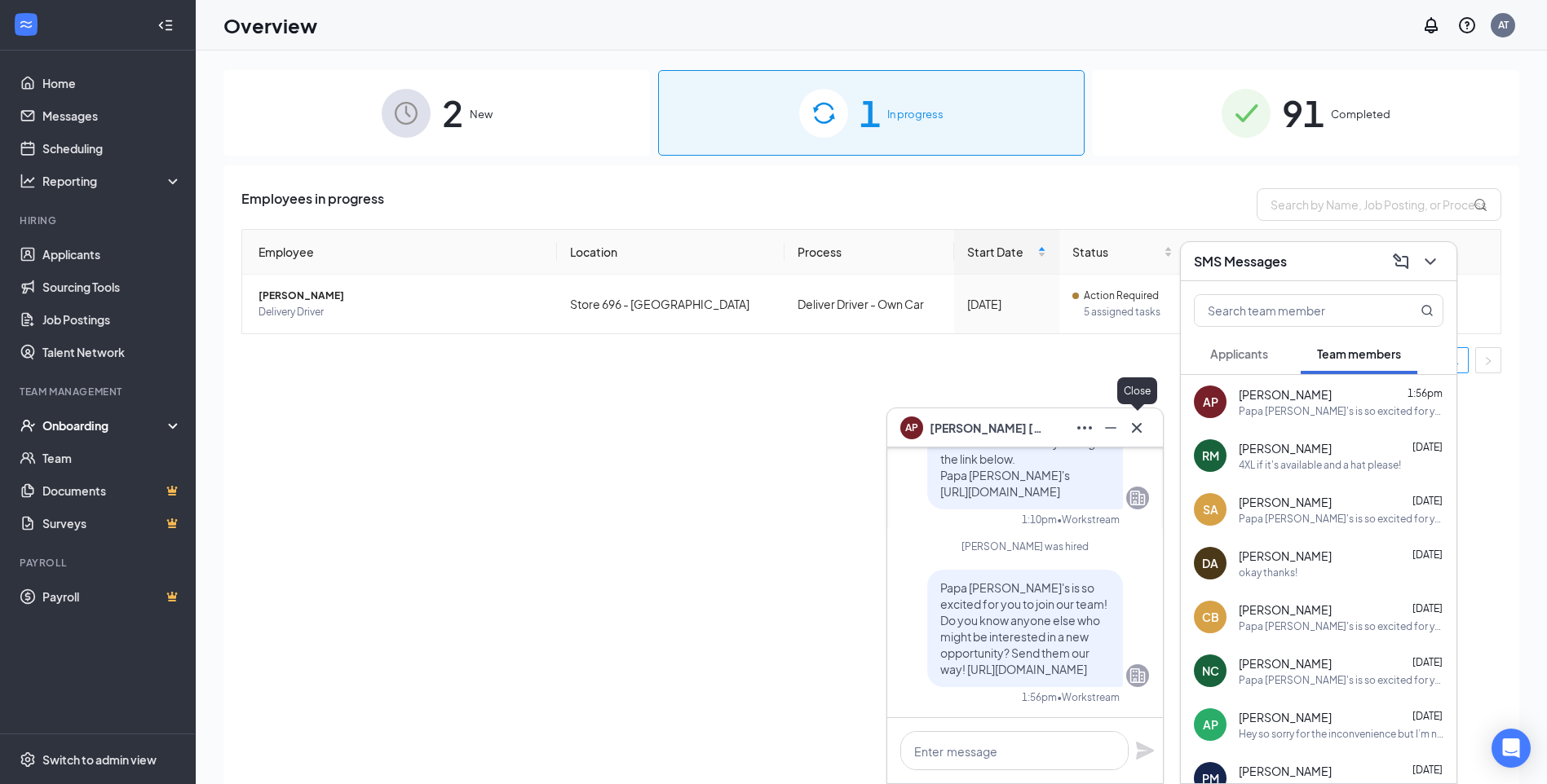
click at [1135, 435] on icon "Cross" at bounding box center [1137, 428] width 20 height 20
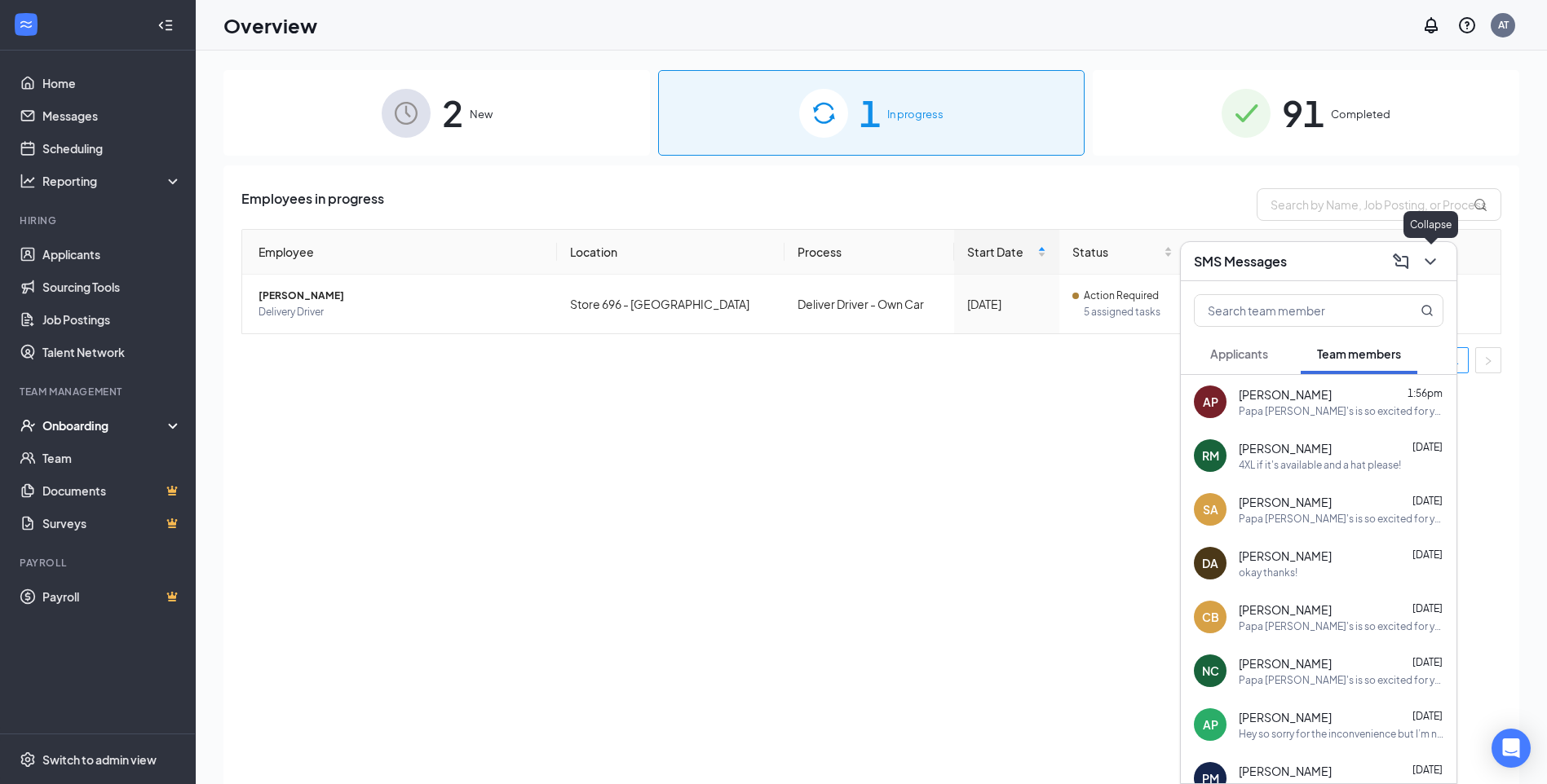
click at [1427, 260] on icon "ChevronDown" at bounding box center [1430, 261] width 11 height 7
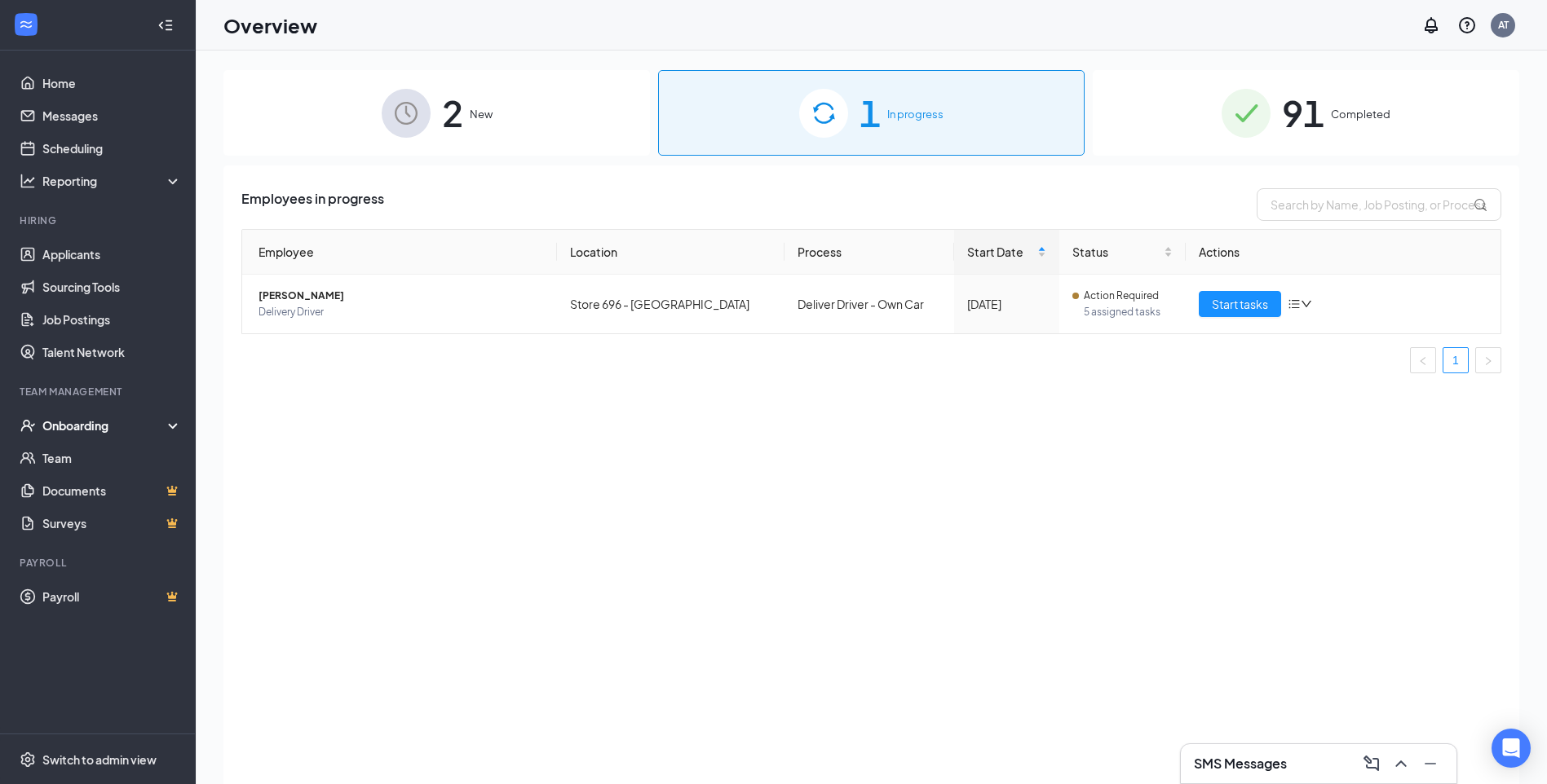
click at [855, 116] on div "1 In progress" at bounding box center [871, 113] width 427 height 85
click at [478, 117] on span "New" at bounding box center [480, 114] width 23 height 16
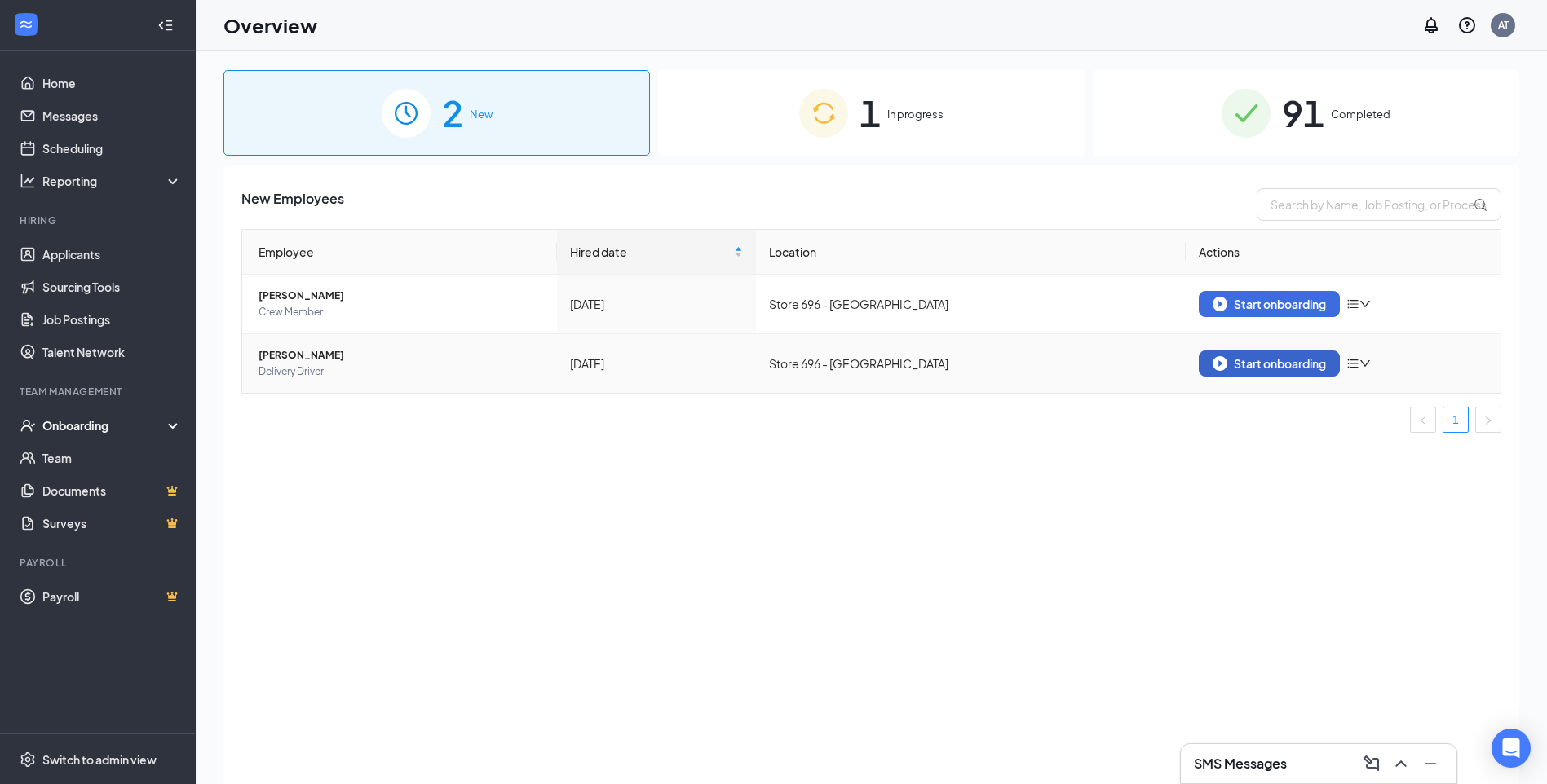
click at [1269, 365] on div "Start onboarding" at bounding box center [1270, 363] width 113 height 15
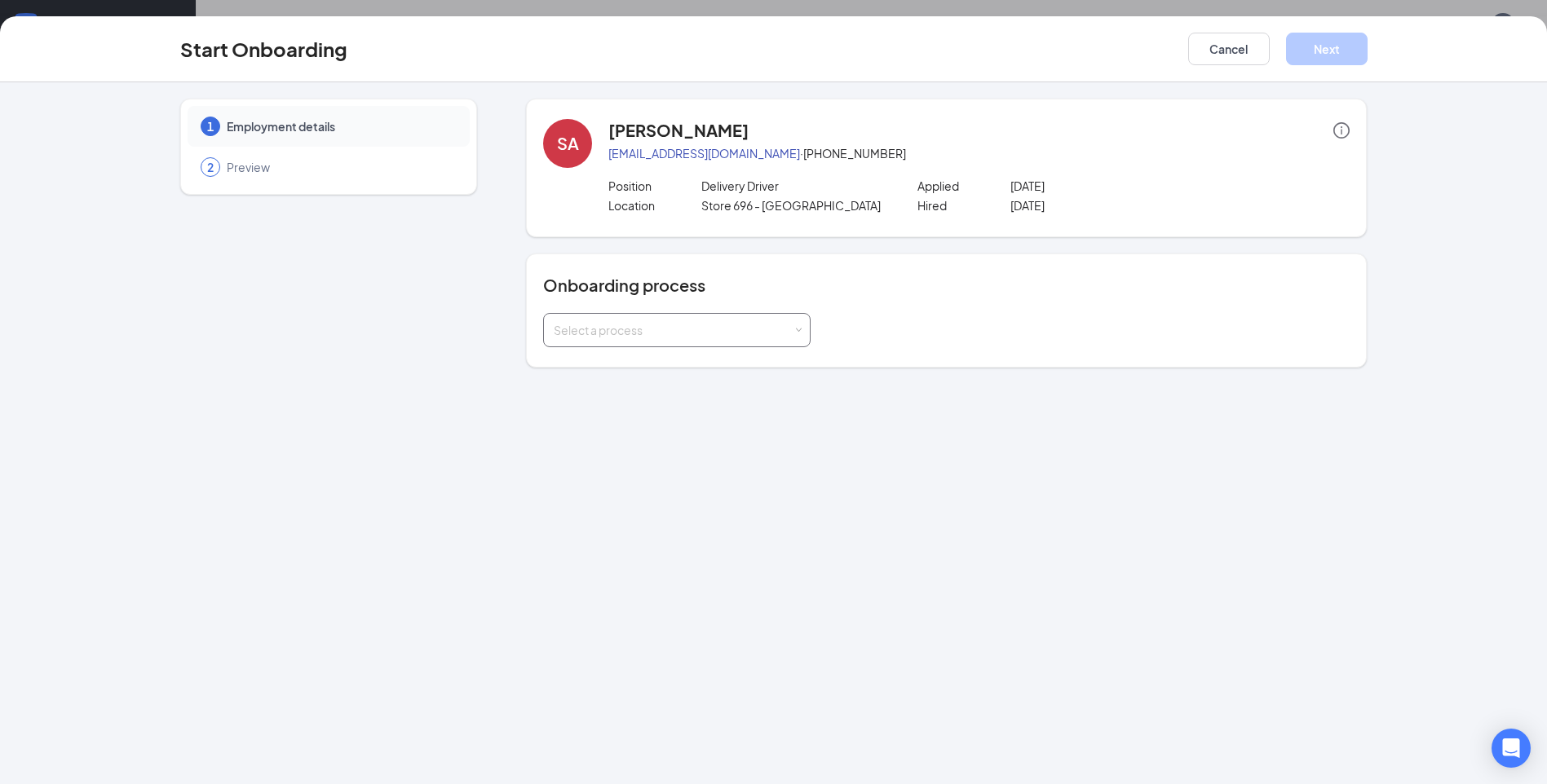
click at [796, 329] on span at bounding box center [798, 330] width 7 height 7
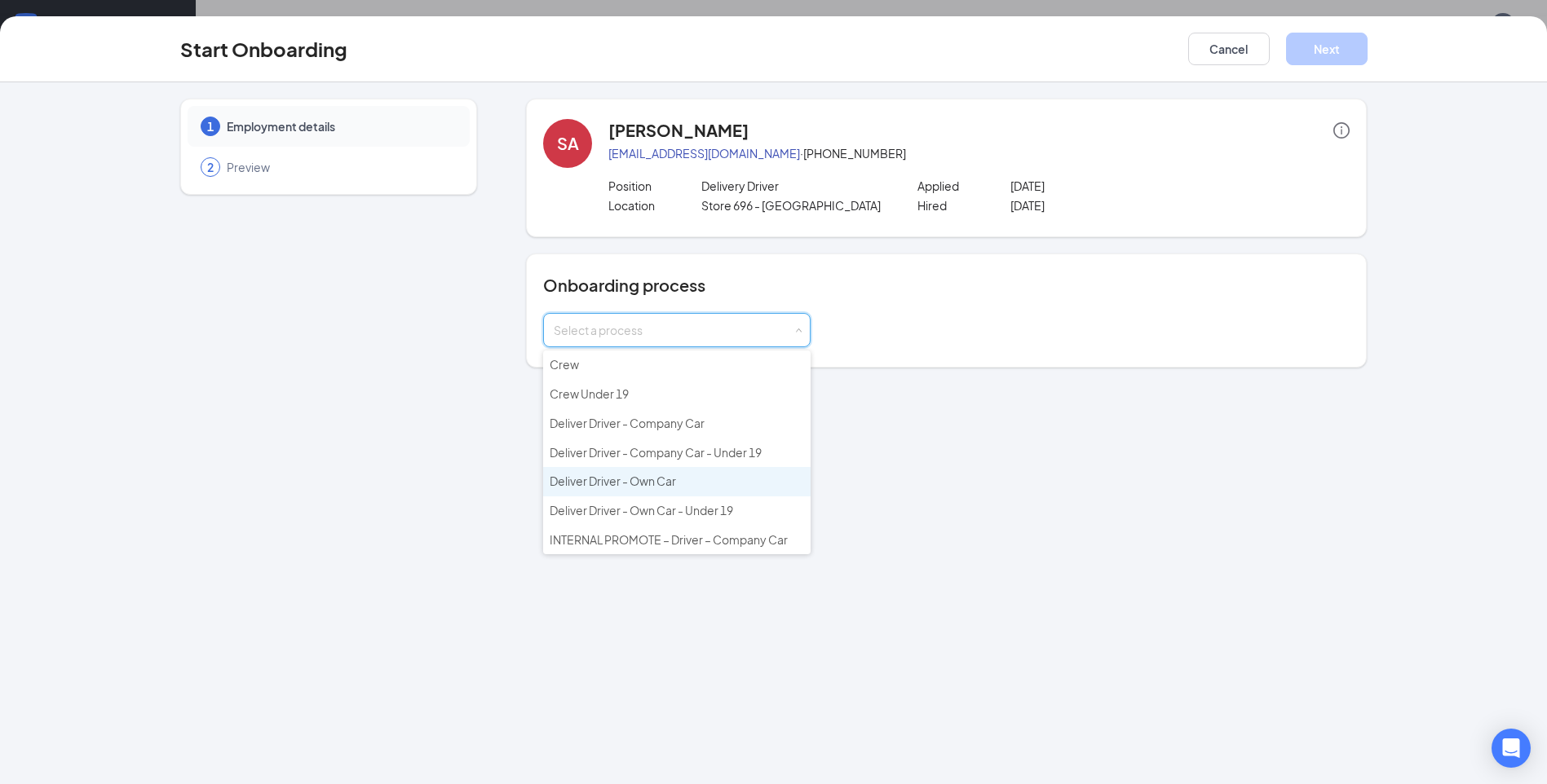
click at [680, 484] on li "Deliver Driver - Own Car" at bounding box center [676, 482] width 267 height 30
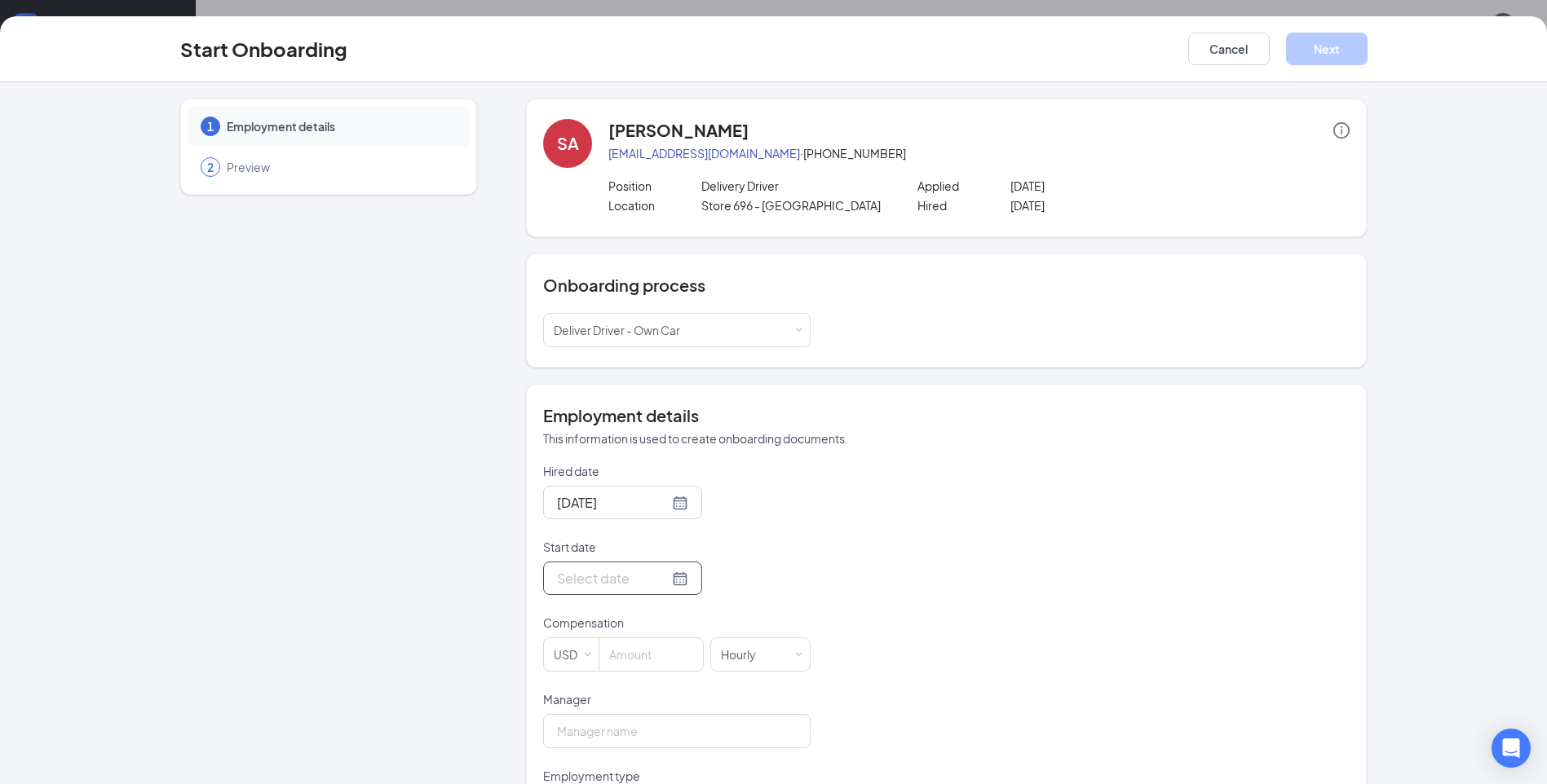
click at [663, 585] on div at bounding box center [622, 578] width 131 height 21
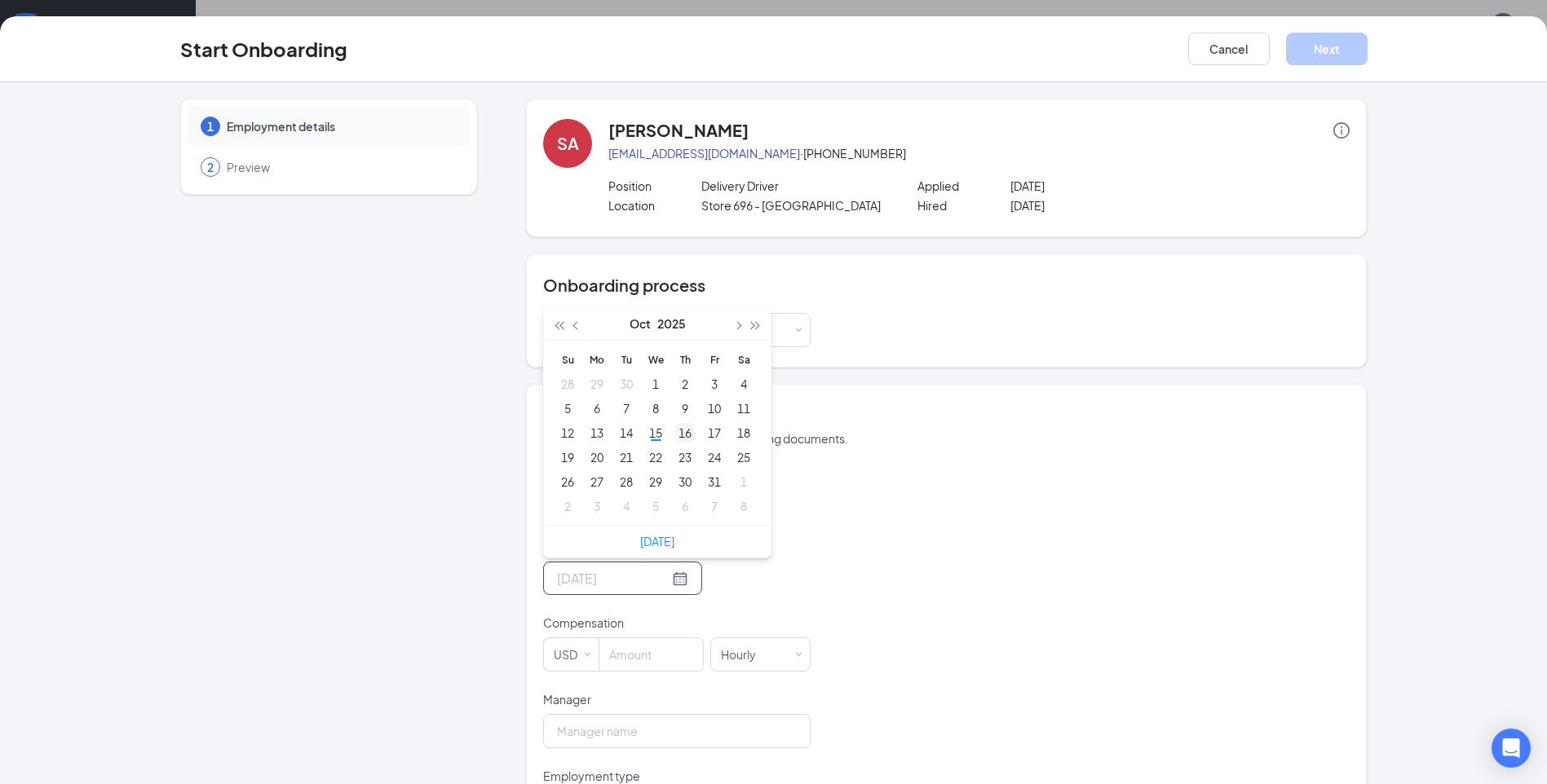
type input "[DATE]"
click at [675, 432] on div "16" at bounding box center [685, 433] width 20 height 20
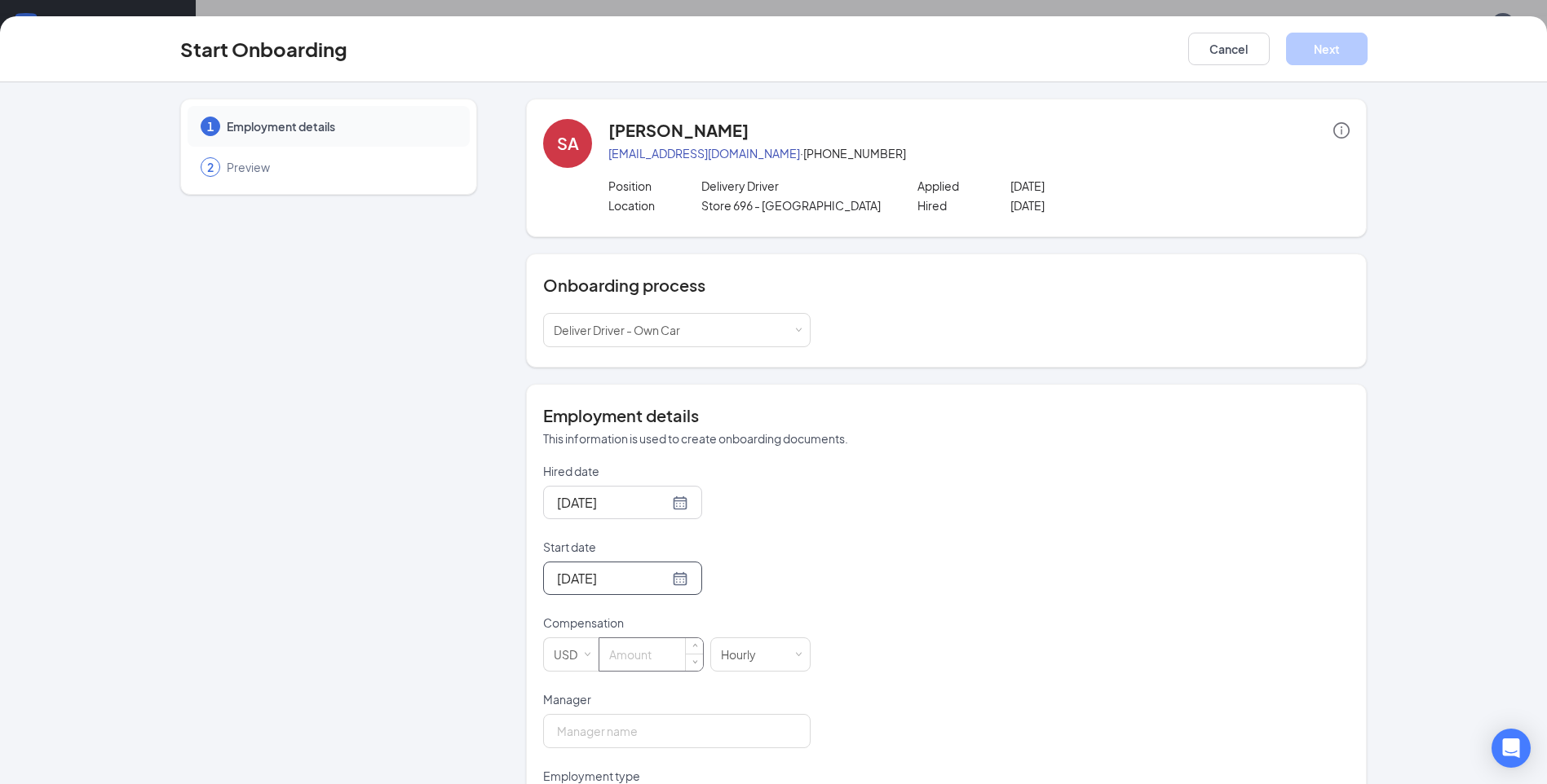
drag, startPoint x: 628, startPoint y: 660, endPoint x: 633, endPoint y: 652, distance: 9.4
click at [633, 655] on input at bounding box center [651, 654] width 103 height 33
type input "9"
click at [602, 720] on input "Manager" at bounding box center [676, 731] width 267 height 34
type input "[PERSON_NAME]"
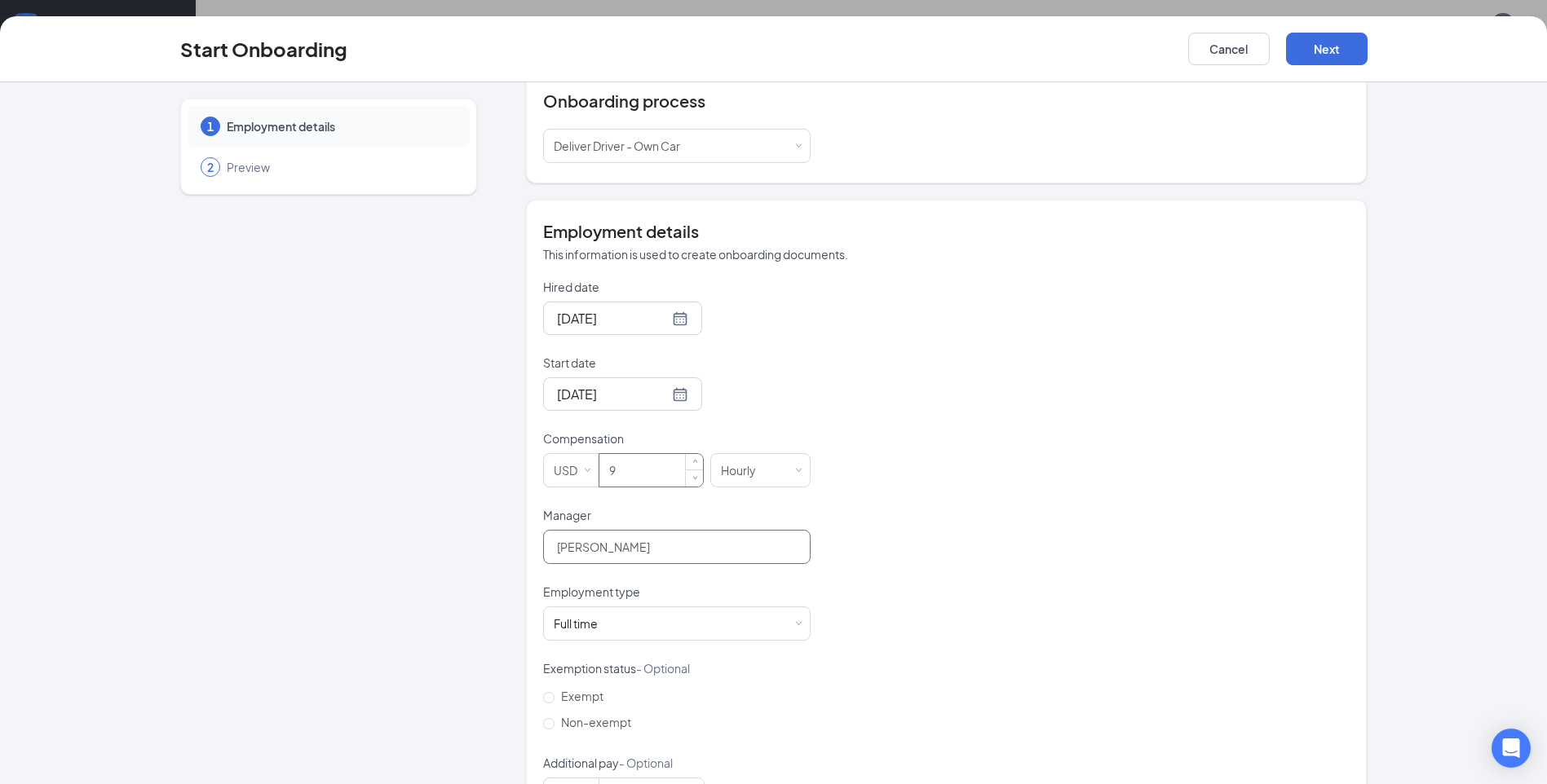
scroll to position [244, 0]
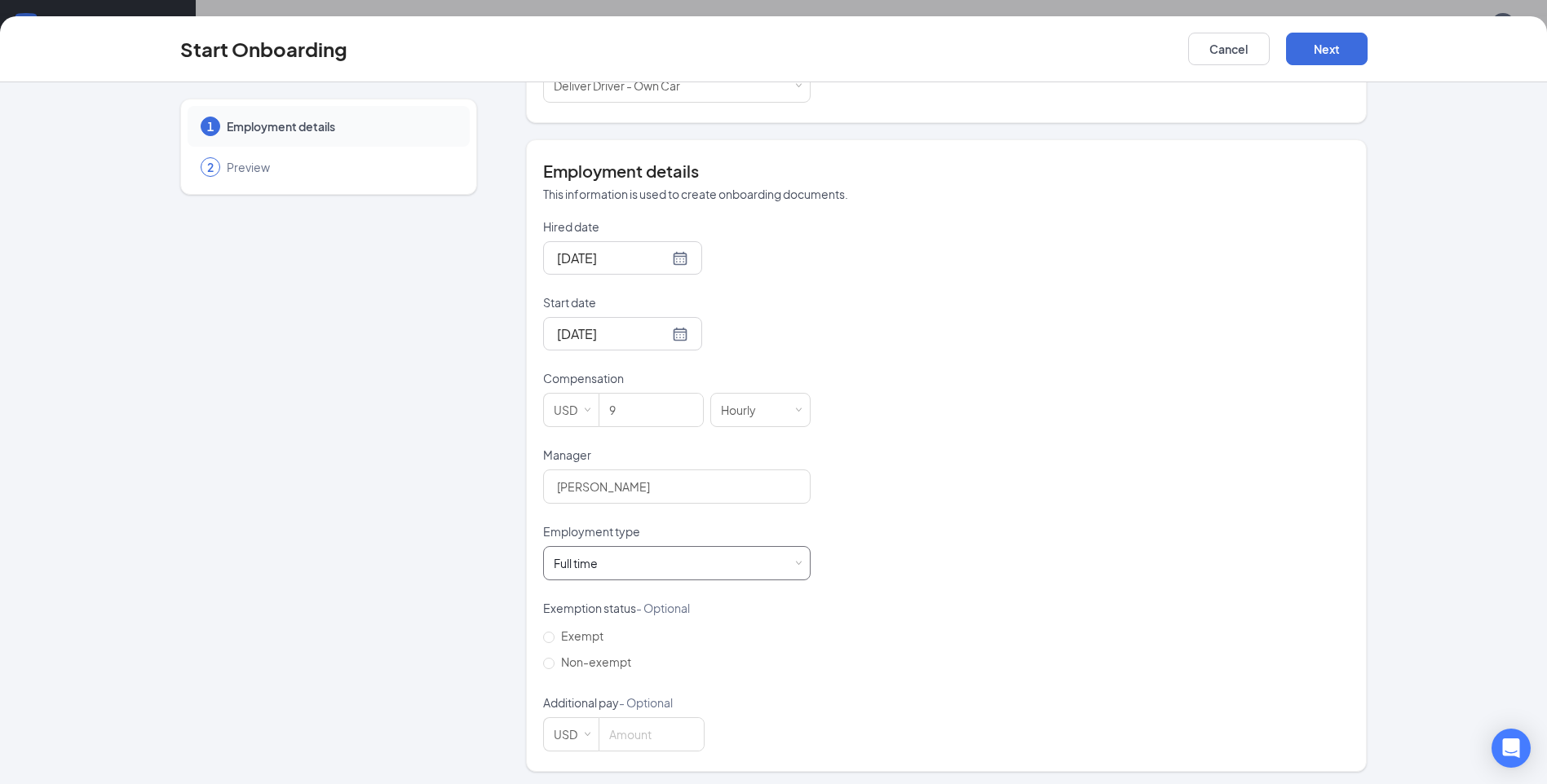
click at [795, 564] on span at bounding box center [798, 563] width 7 height 7
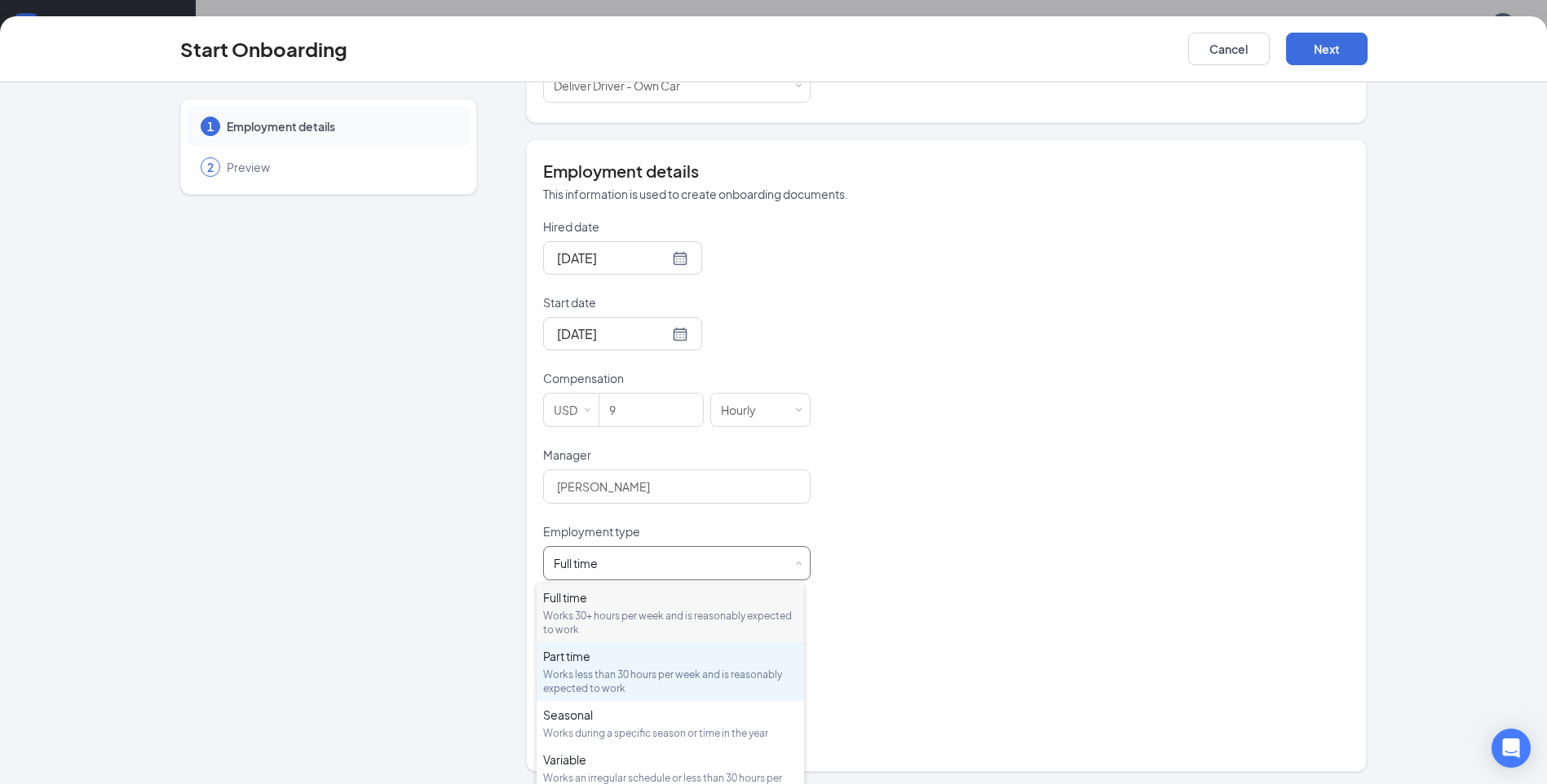
click at [696, 674] on div "Works less than 30 hours per week and is reasonably expected to work" at bounding box center [670, 682] width 255 height 28
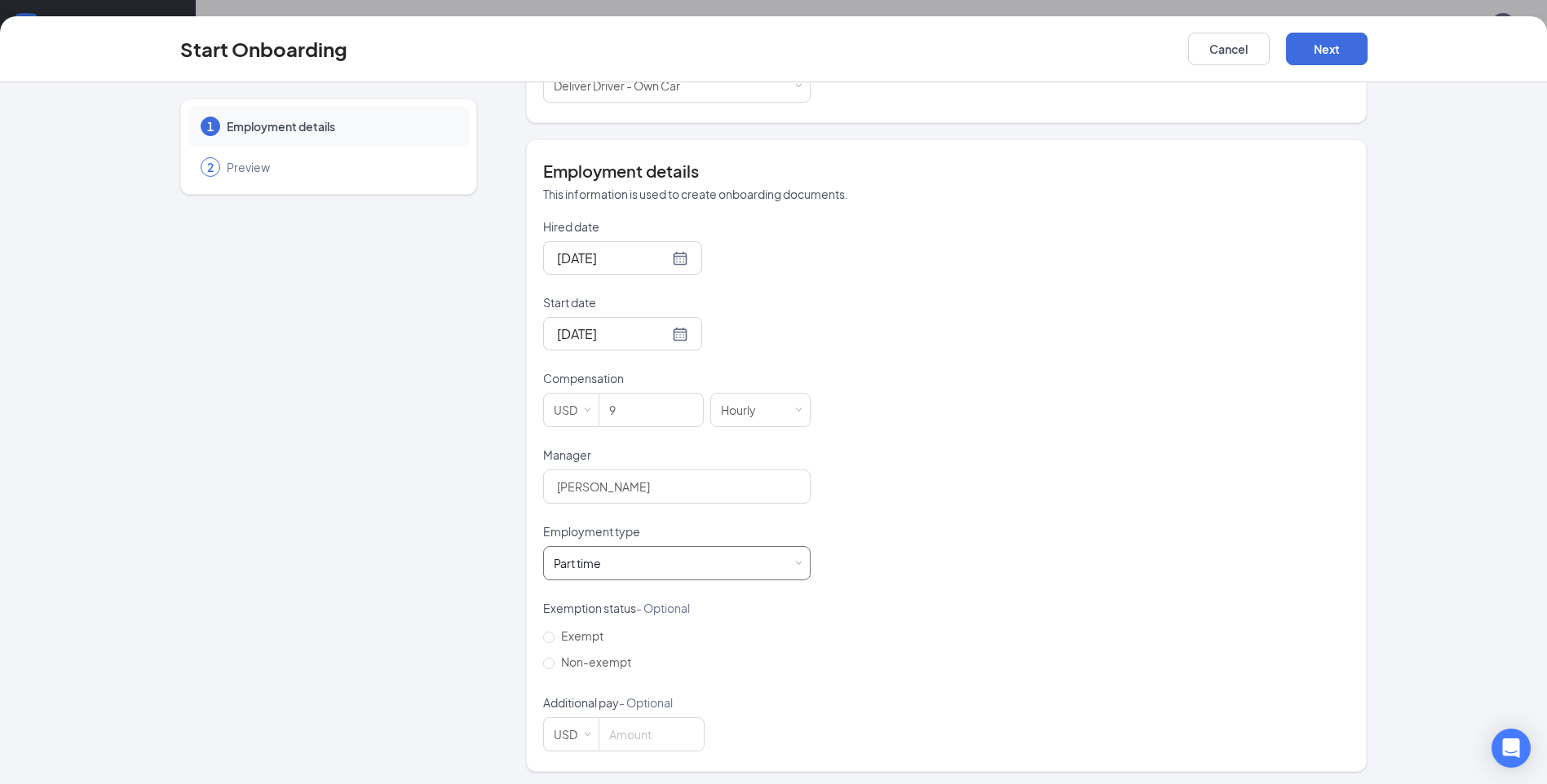
scroll to position [248, 0]
click at [1327, 54] on button "Next" at bounding box center [1327, 49] width 82 height 33
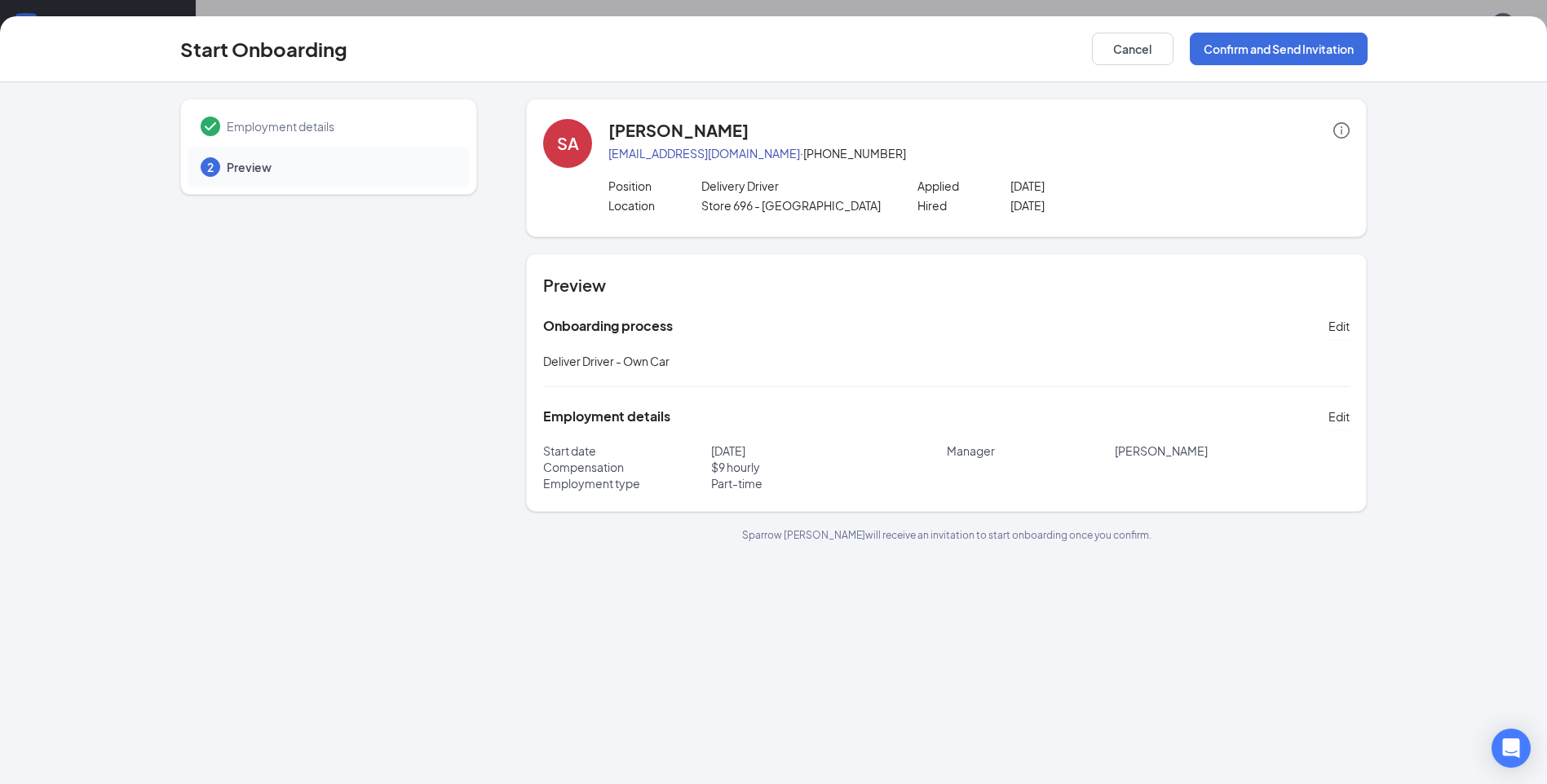
scroll to position [0, 0]
click at [1286, 43] on button "Confirm and Send Invitation" at bounding box center [1279, 49] width 178 height 33
